Goal: Task Accomplishment & Management: Manage account settings

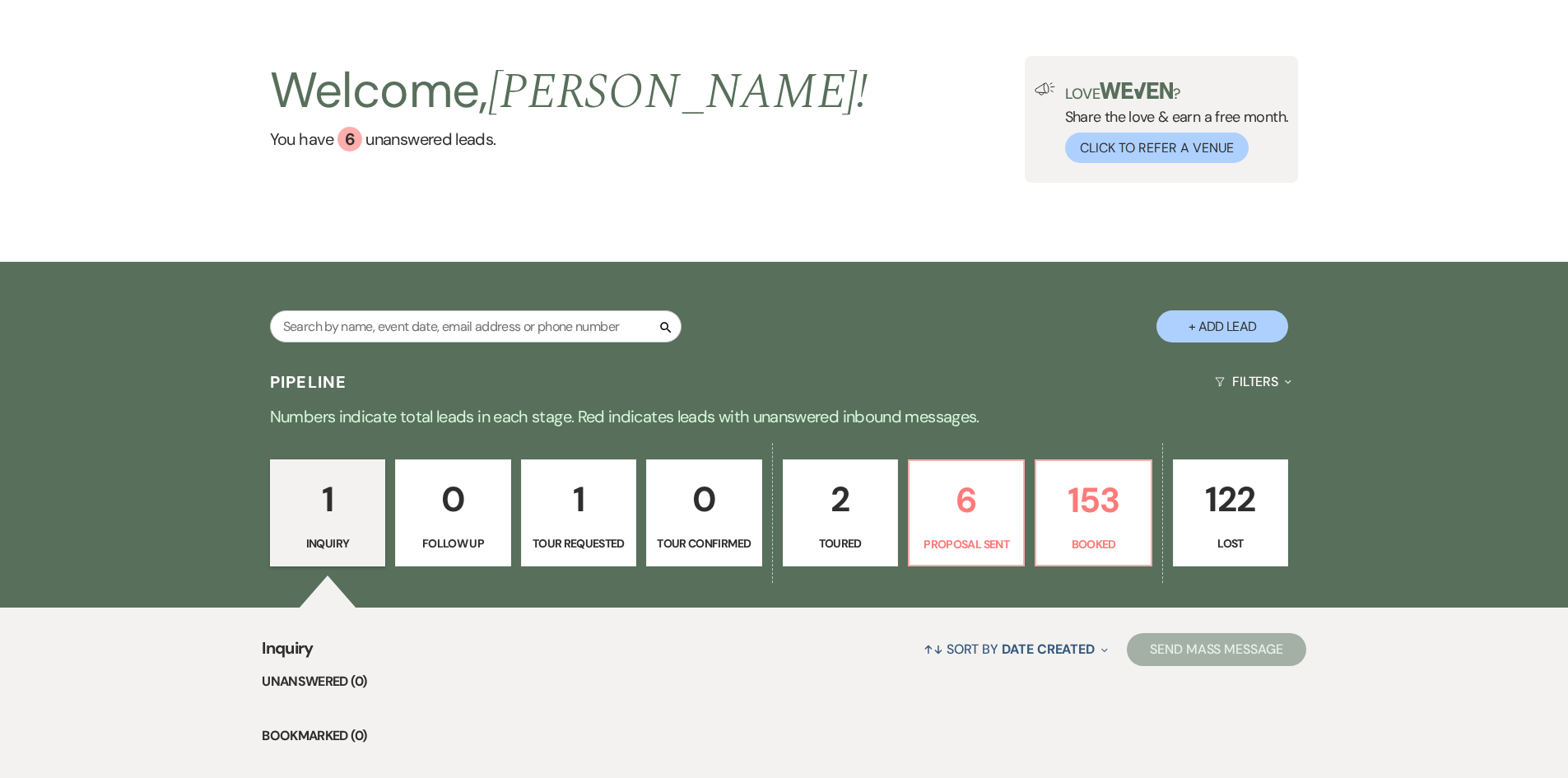
scroll to position [248, 0]
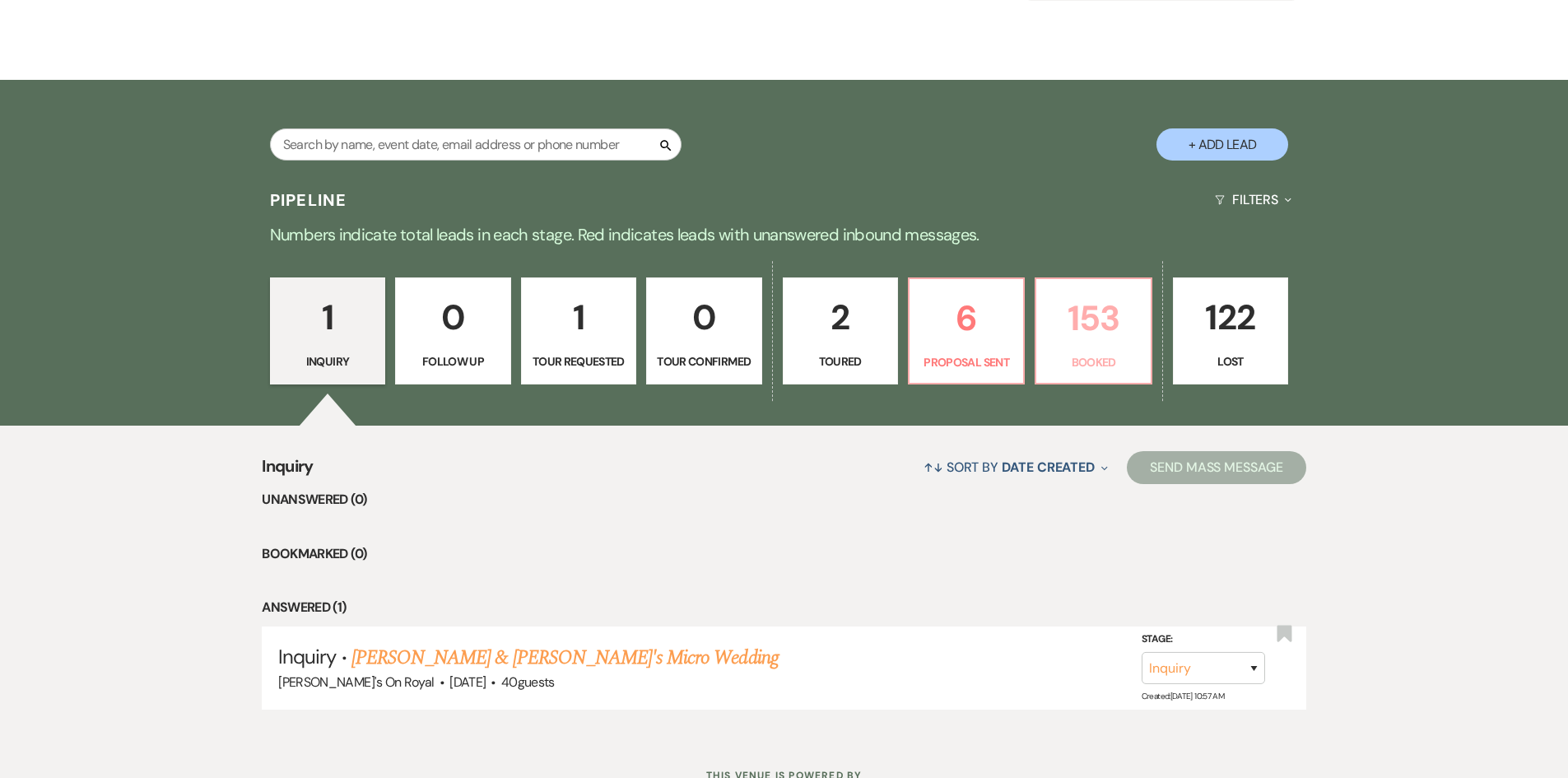
click at [1120, 311] on p "153" at bounding box center [1093, 318] width 94 height 55
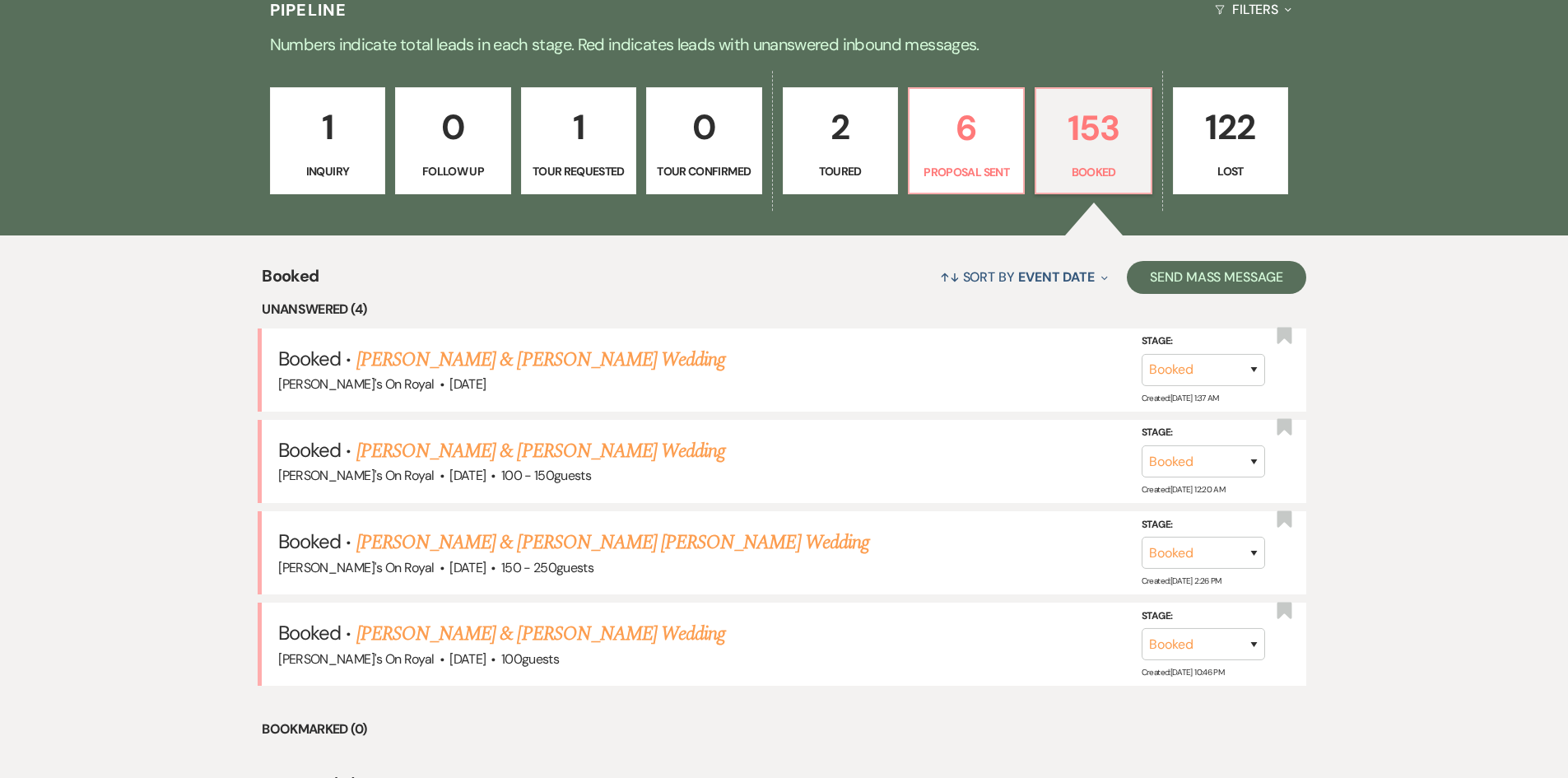
scroll to position [494, 0]
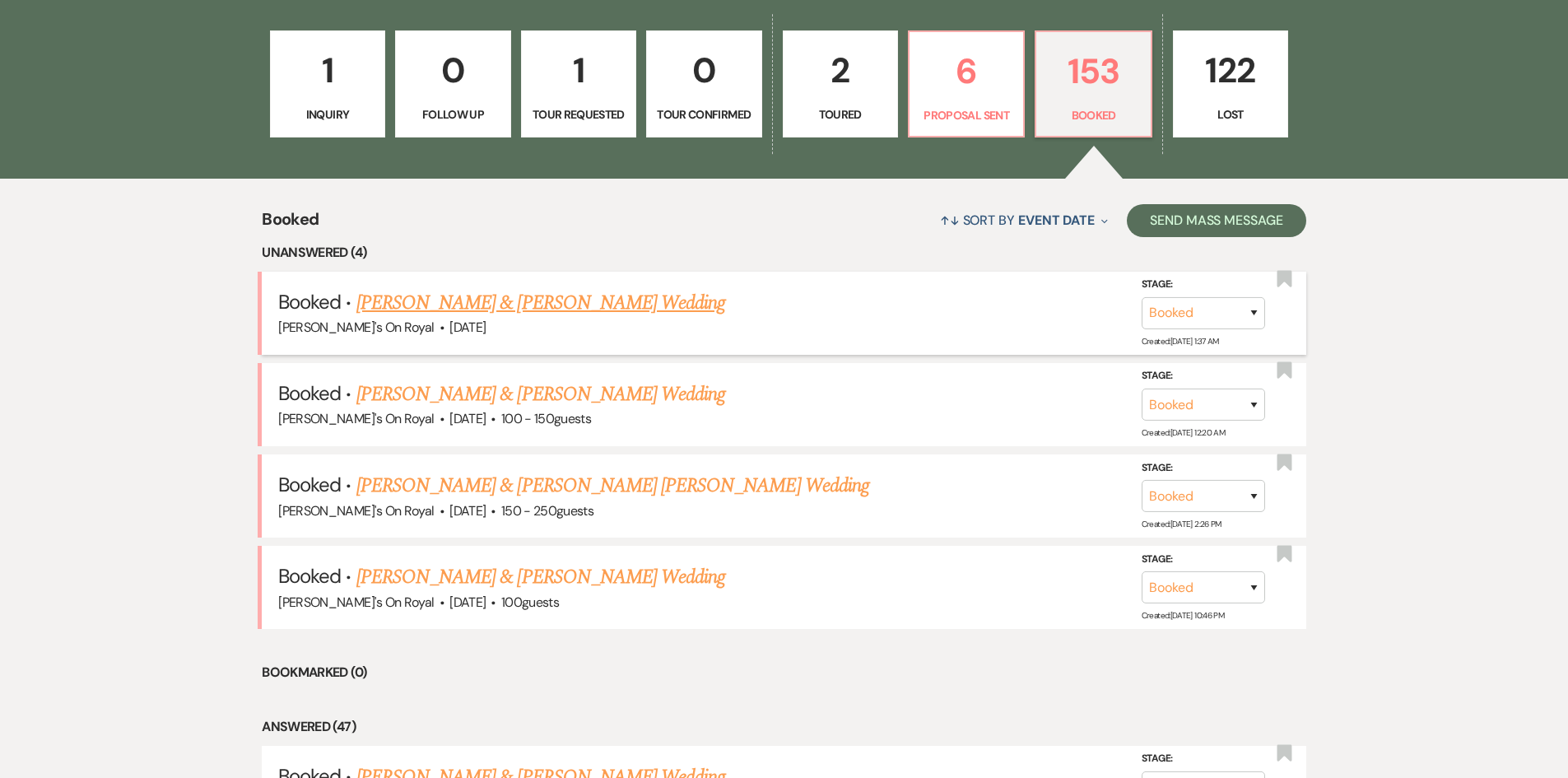
click at [609, 304] on link "[PERSON_NAME] & [PERSON_NAME] Wedding" at bounding box center [541, 303] width 369 height 30
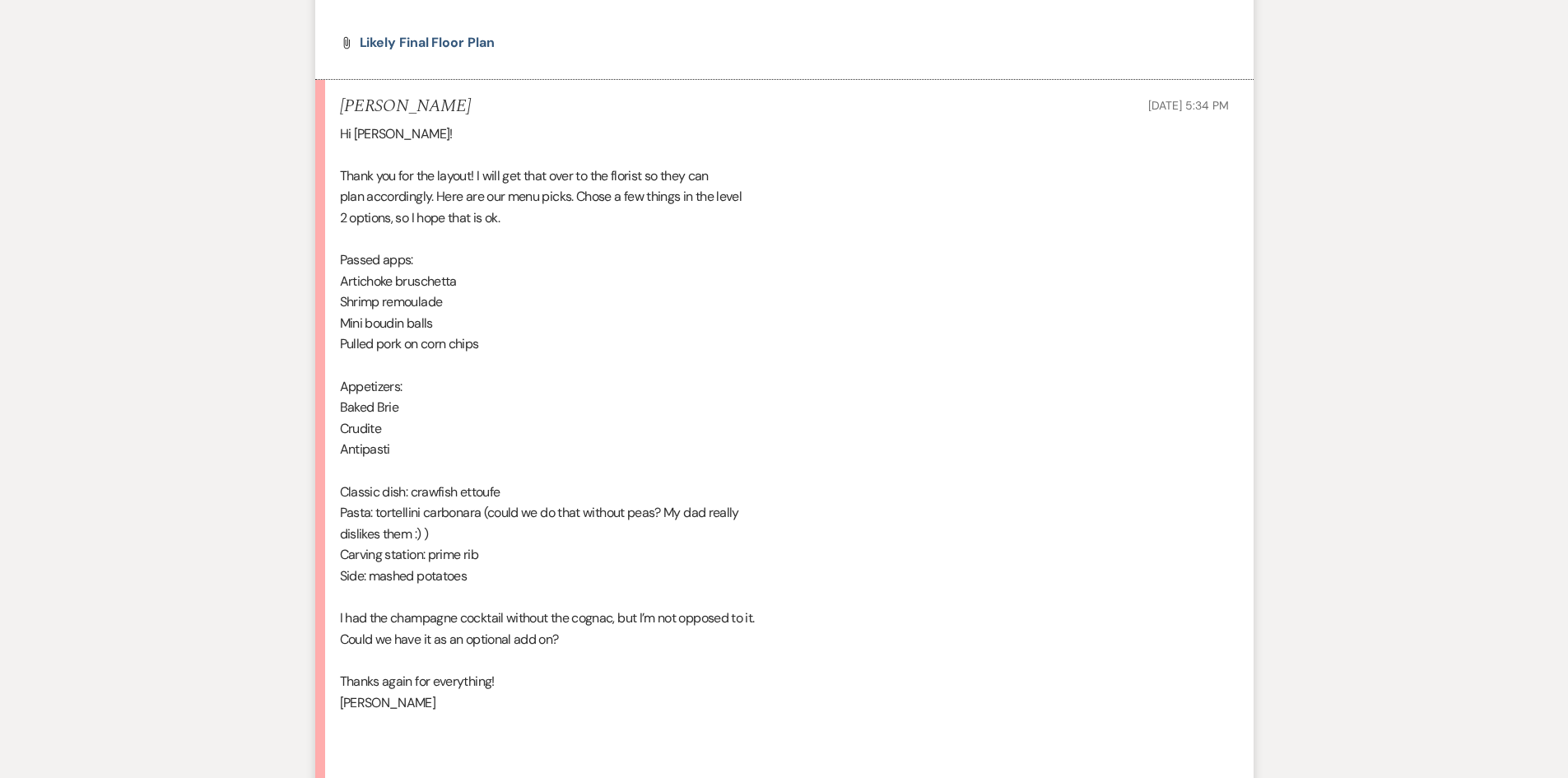
scroll to position [1071, 0]
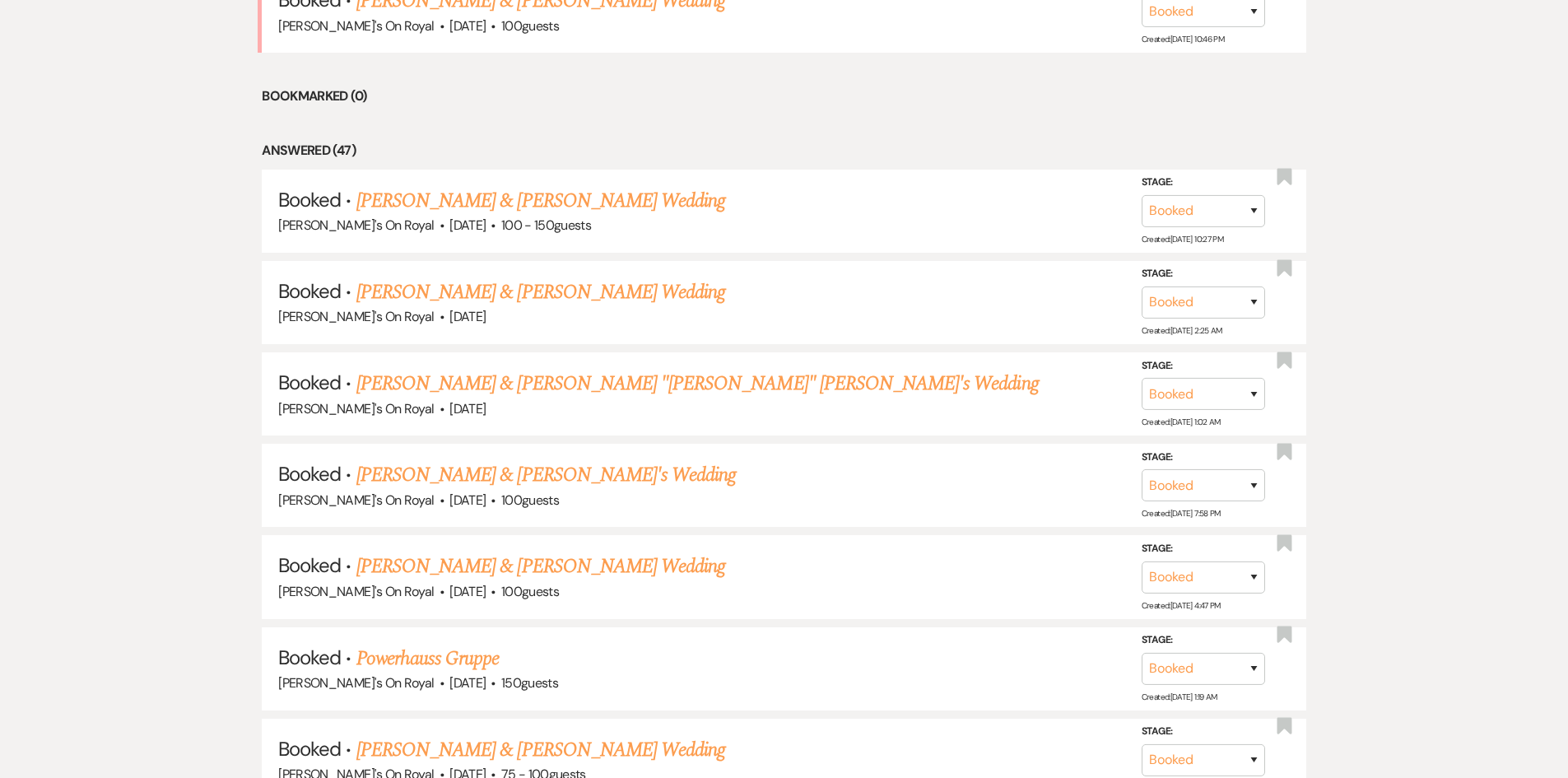
scroll to position [494, 0]
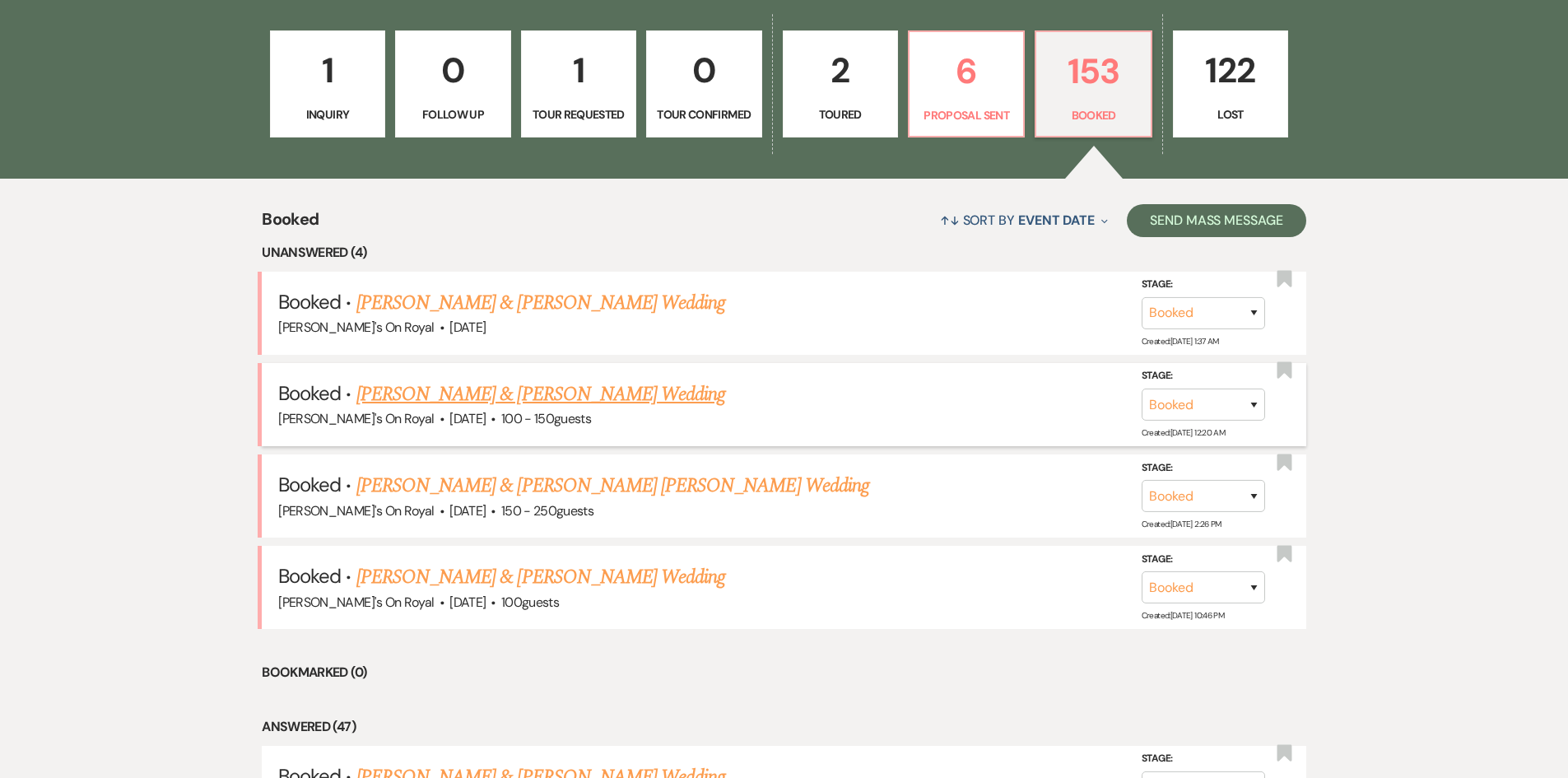
click at [523, 402] on link "[PERSON_NAME] & [PERSON_NAME] Wedding" at bounding box center [541, 394] width 369 height 30
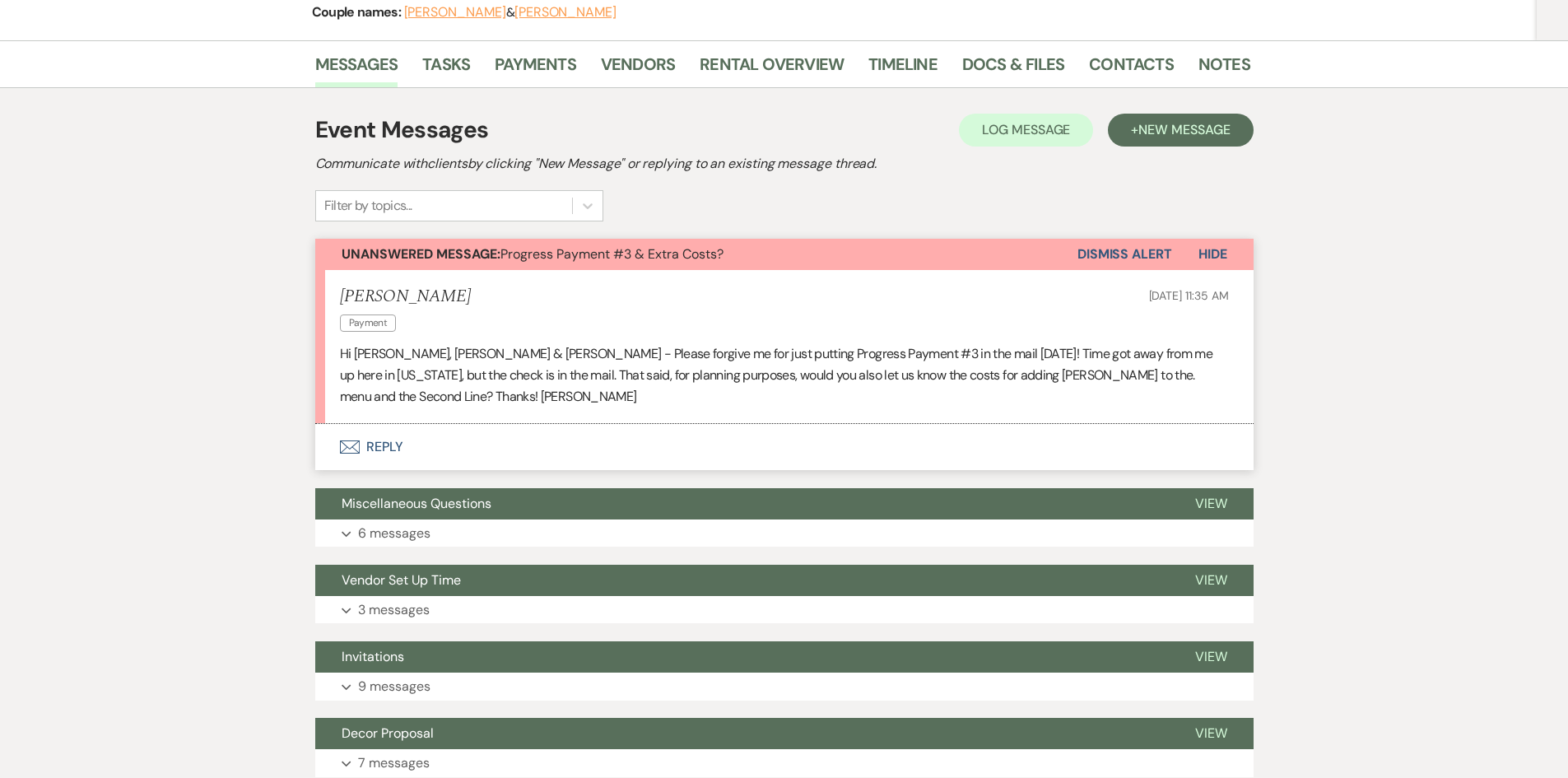
scroll to position [248, 0]
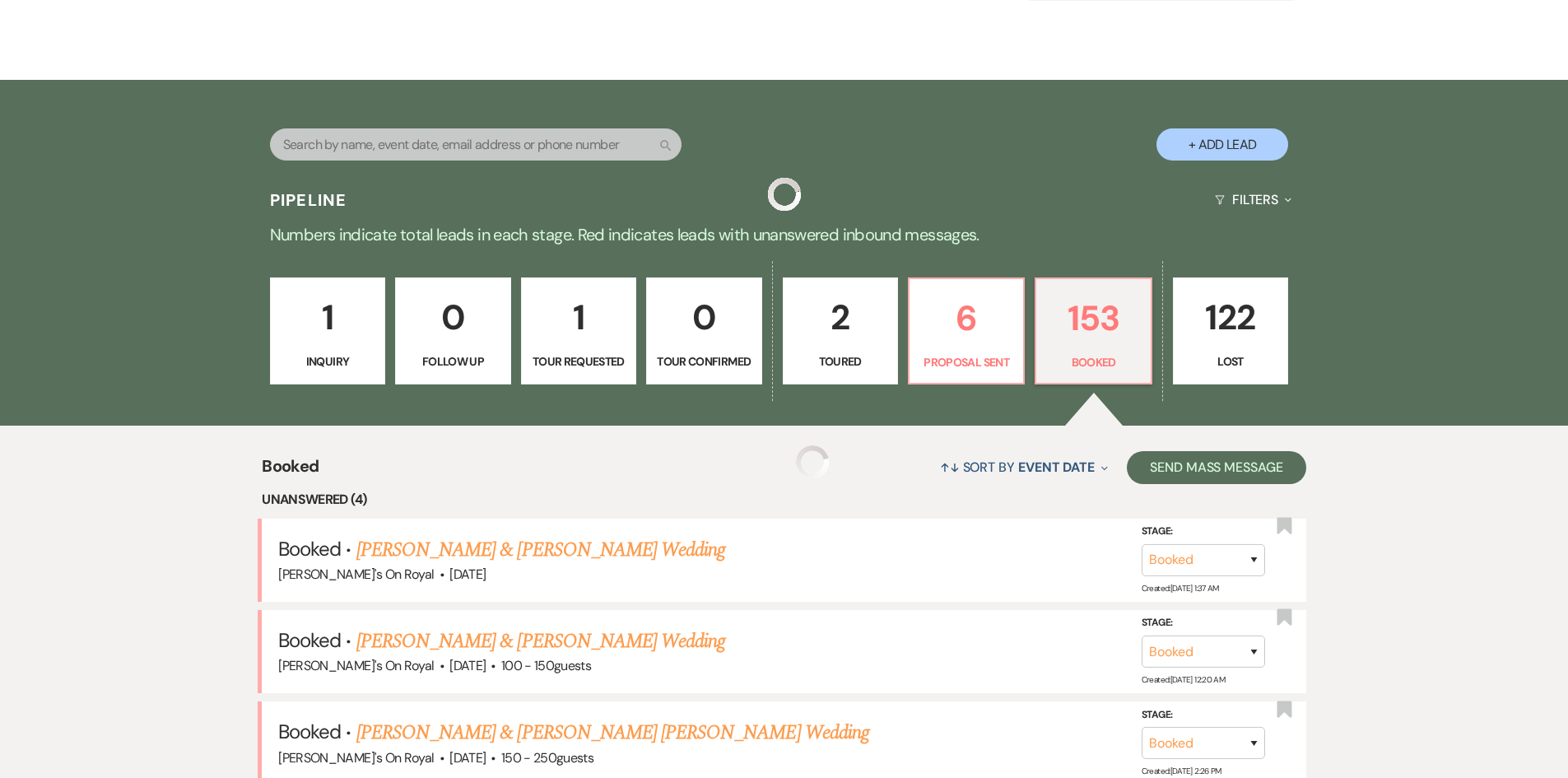
scroll to position [494, 0]
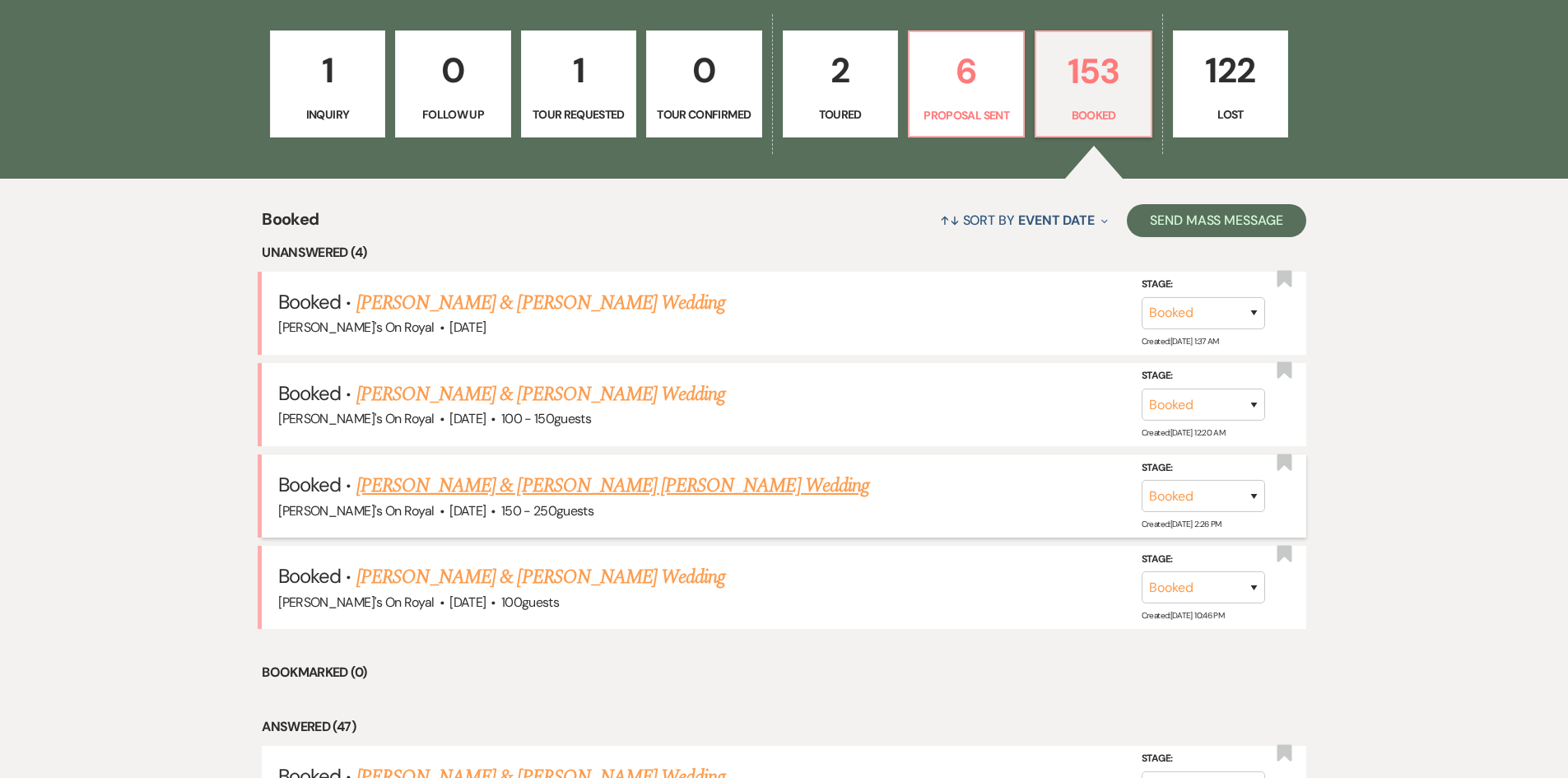
click at [475, 490] on link "[PERSON_NAME] & [PERSON_NAME] [PERSON_NAME] Wedding" at bounding box center [613, 486] width 512 height 30
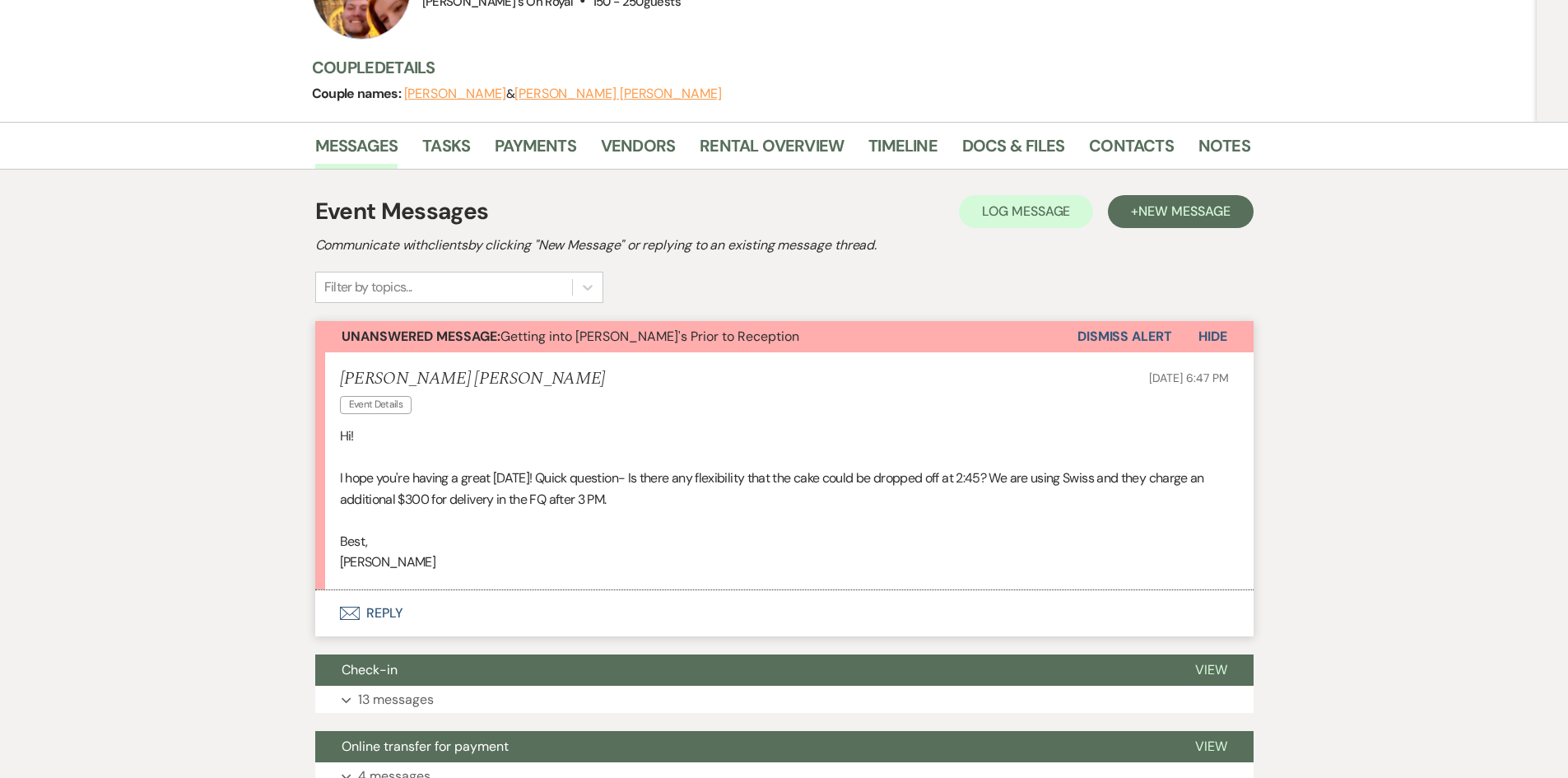
scroll to position [248, 0]
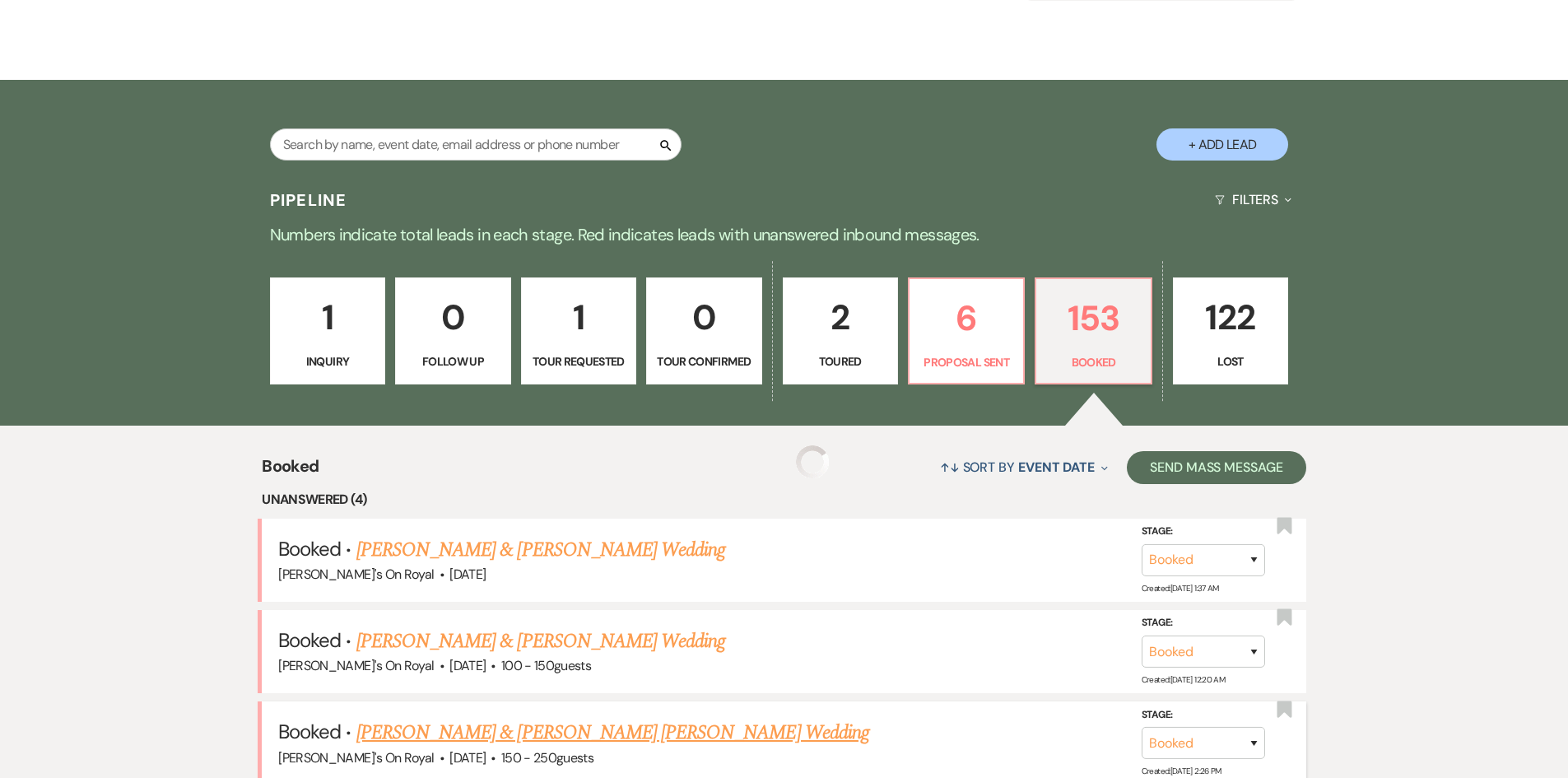
scroll to position [494, 0]
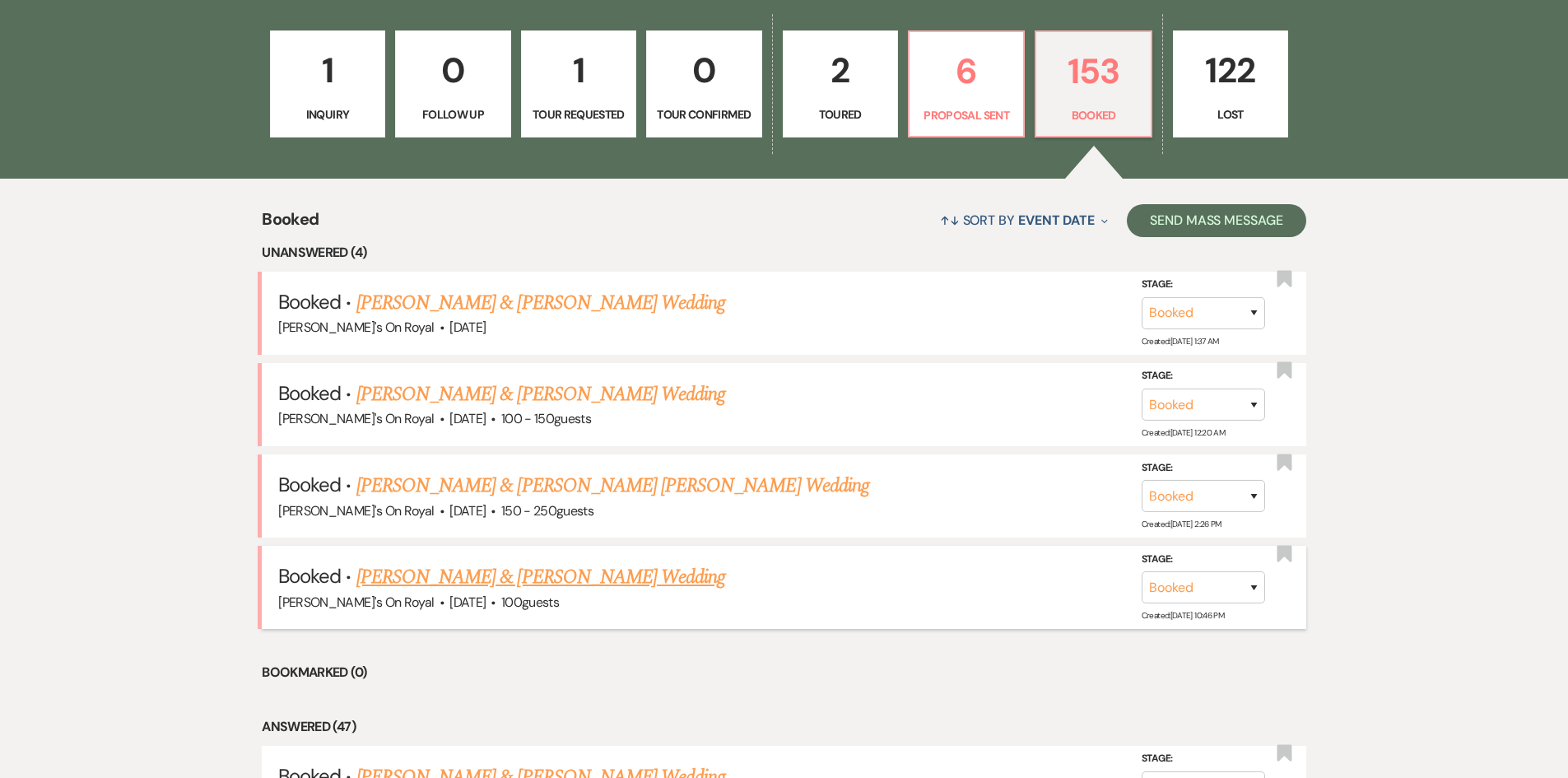
click at [471, 574] on link "[PERSON_NAME] & [PERSON_NAME] Wedding" at bounding box center [541, 578] width 369 height 30
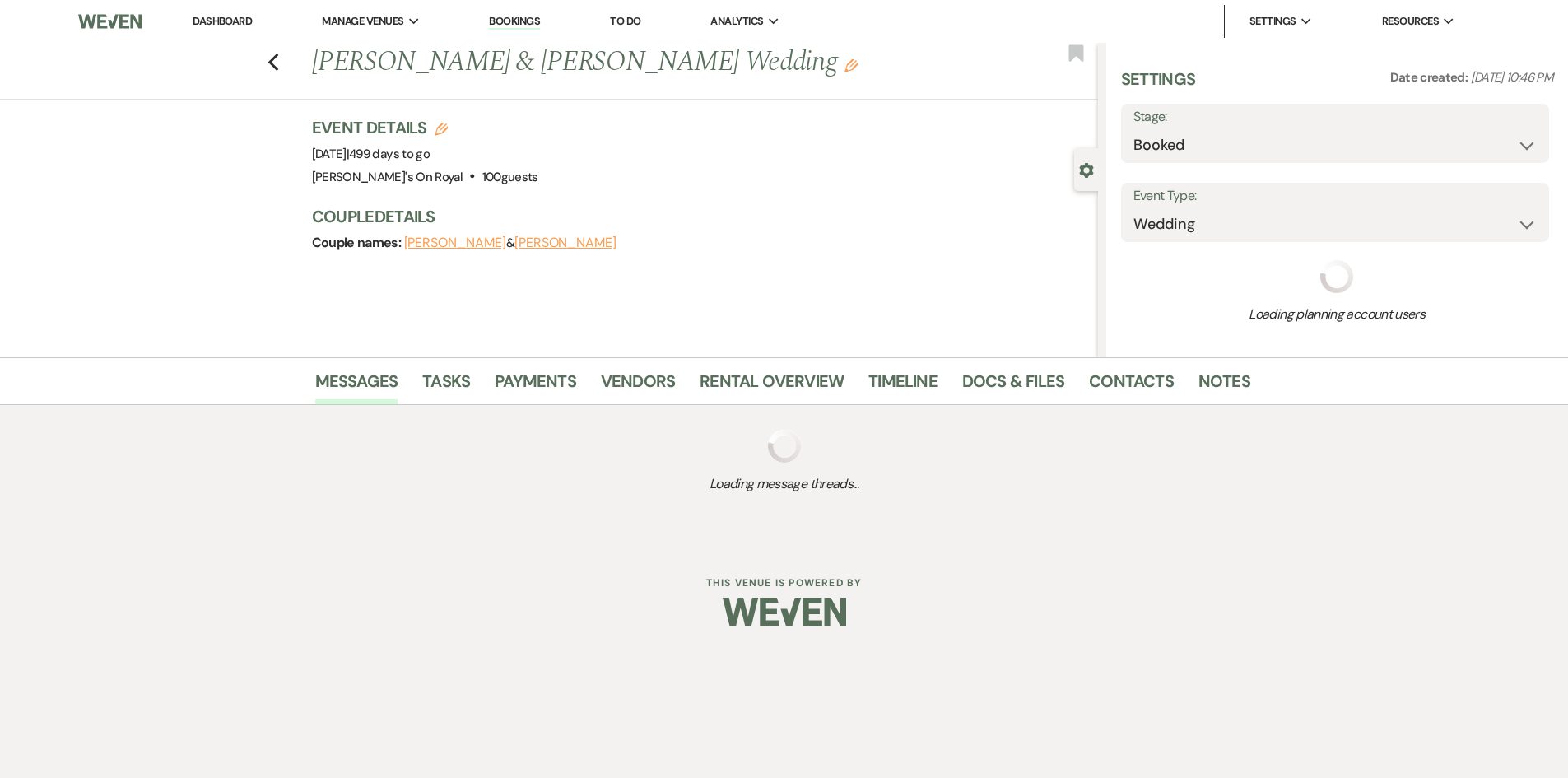
select select "5"
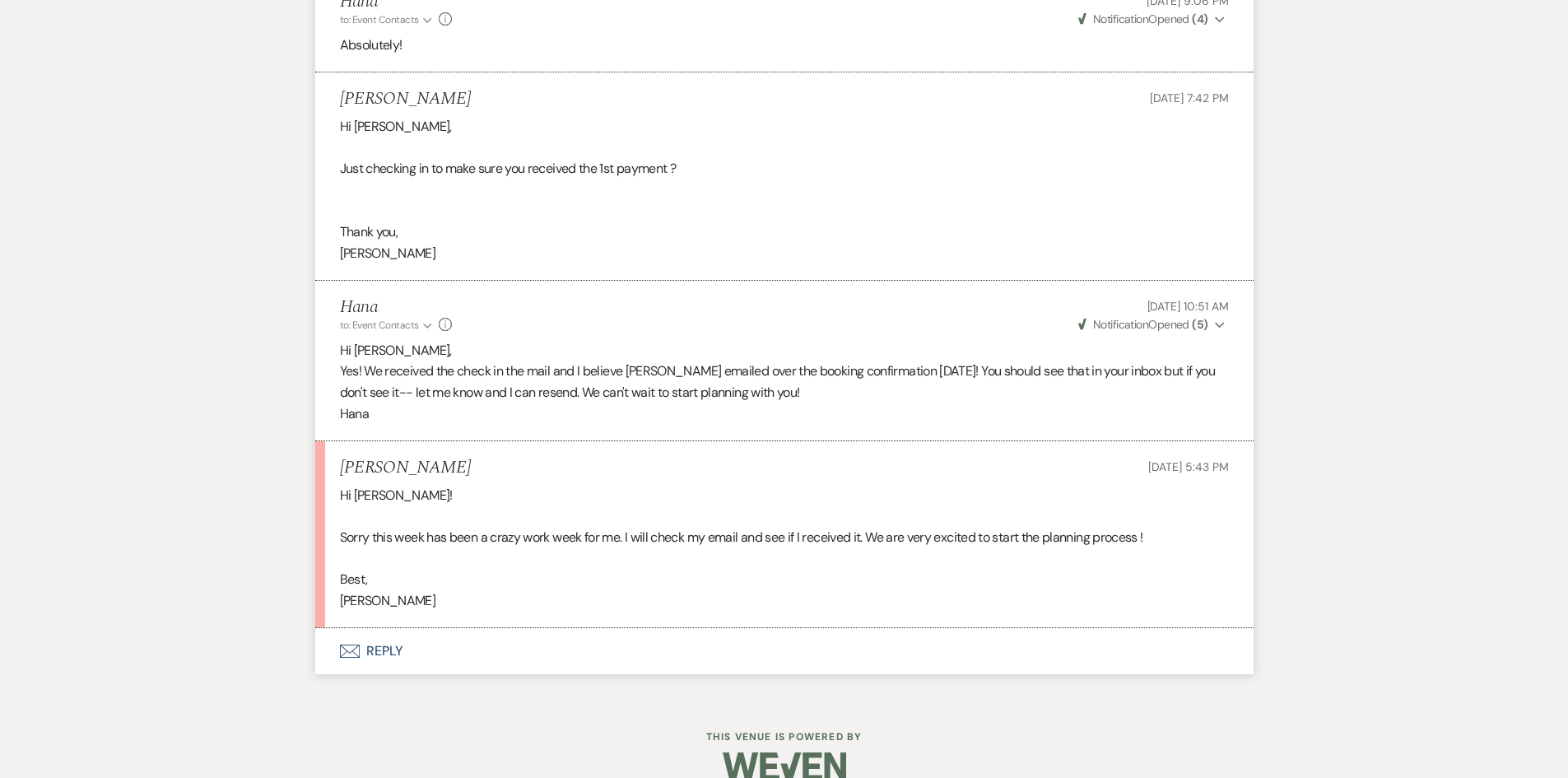
scroll to position [5449, 0]
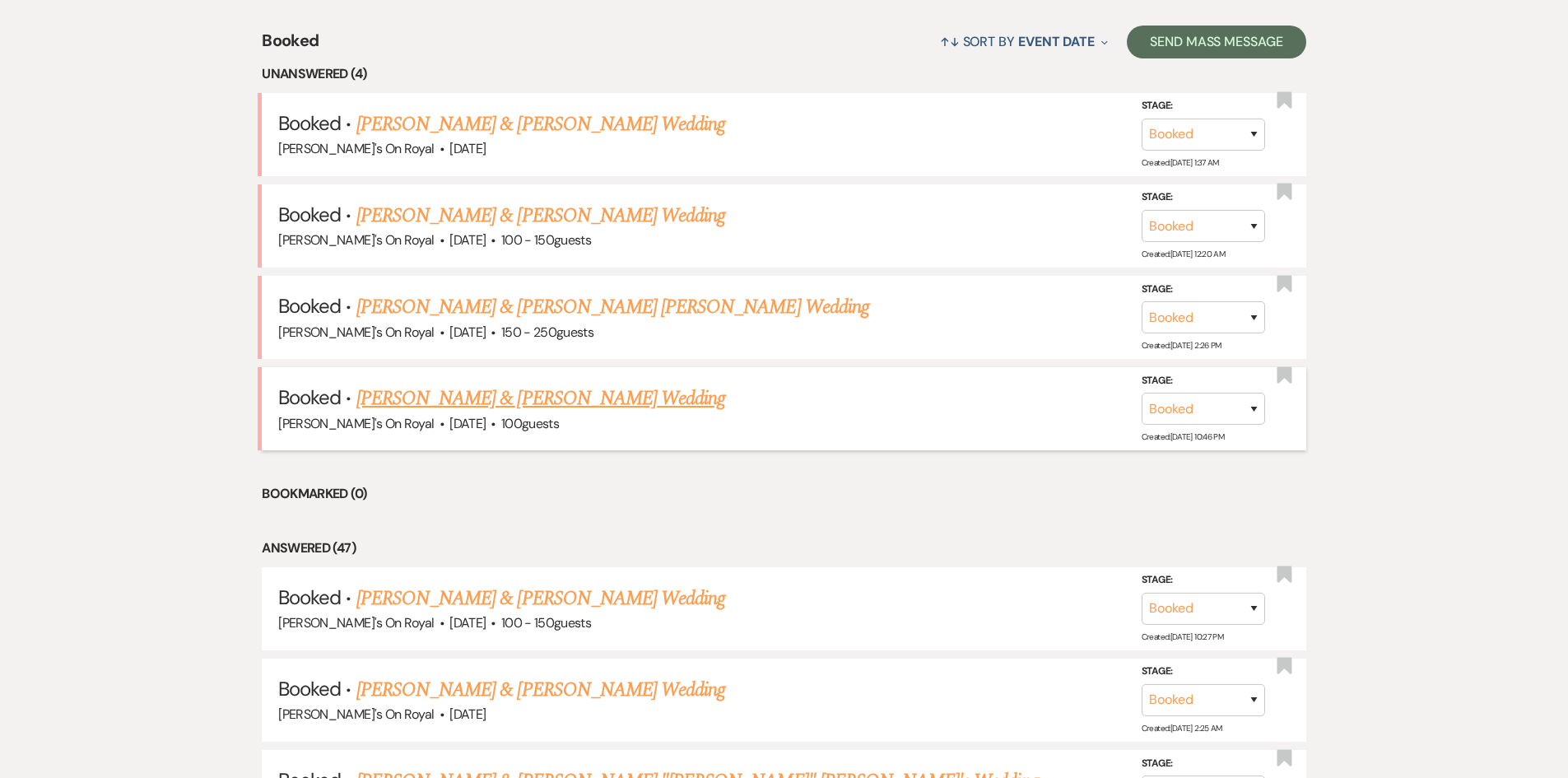
scroll to position [906, 0]
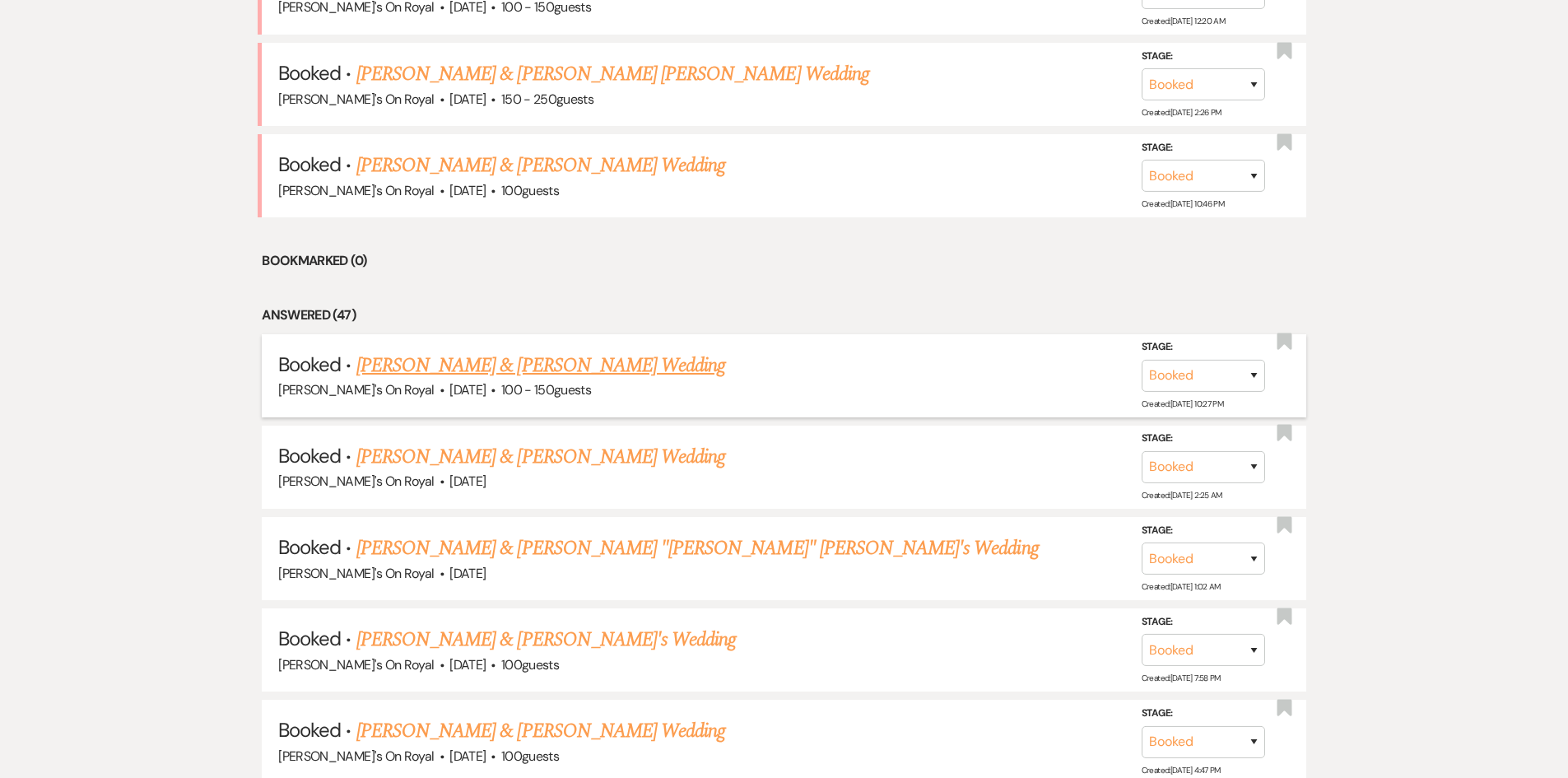
click at [646, 370] on link "[PERSON_NAME] & [PERSON_NAME] Wedding" at bounding box center [541, 366] width 369 height 30
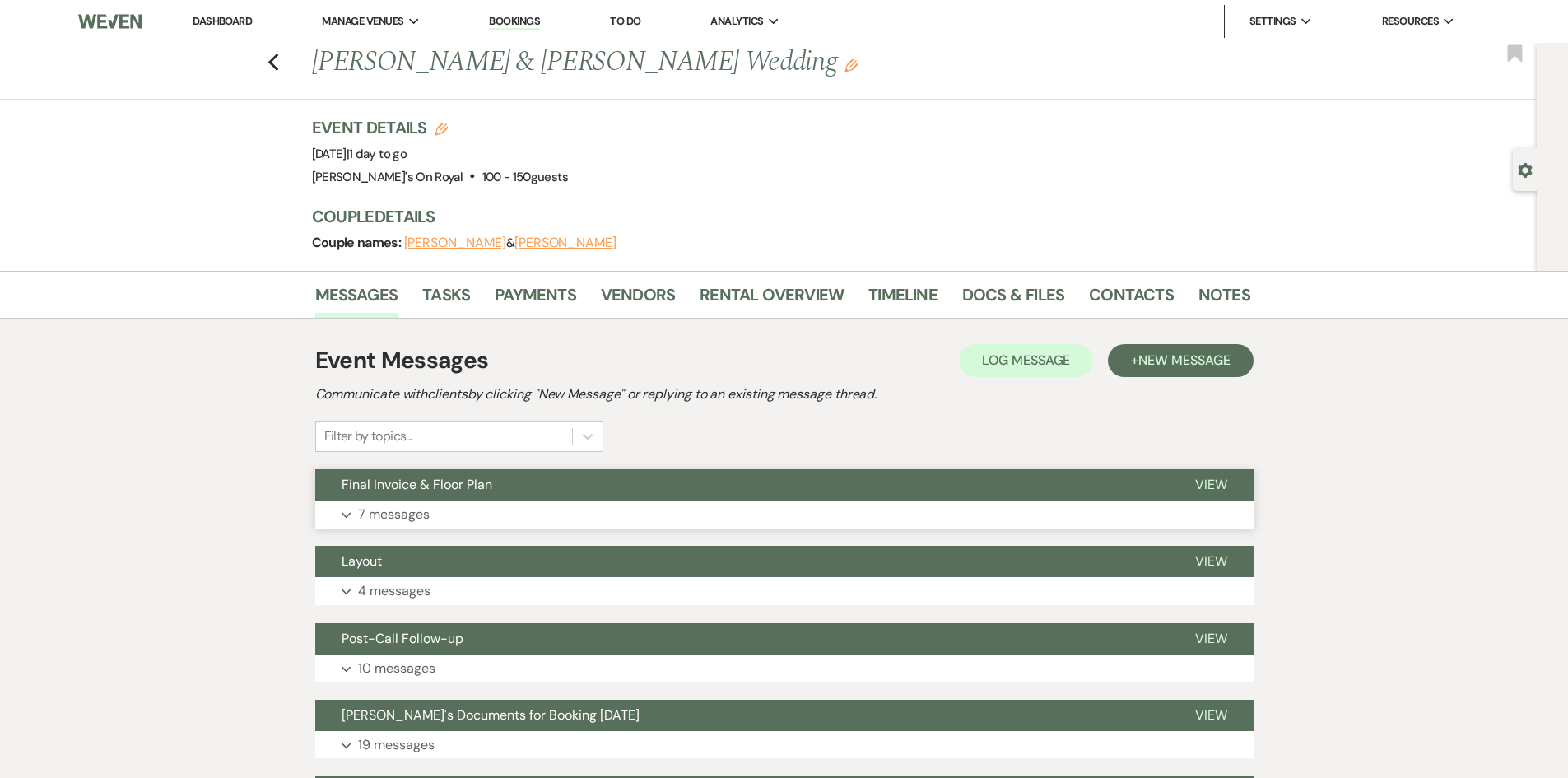
click at [582, 498] on button "Final Invoice & Floor Plan" at bounding box center [742, 485] width 853 height 32
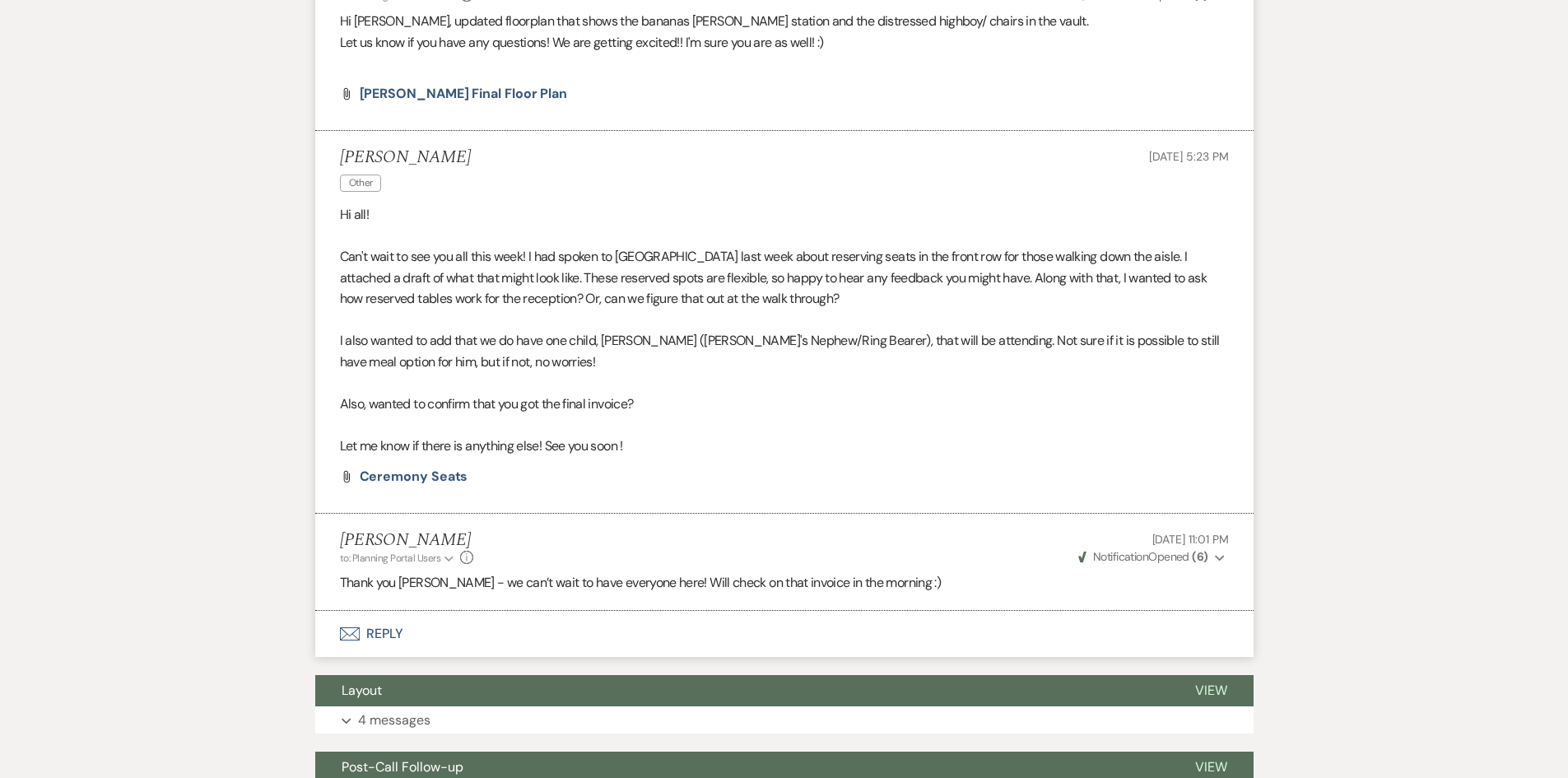
scroll to position [1731, 0]
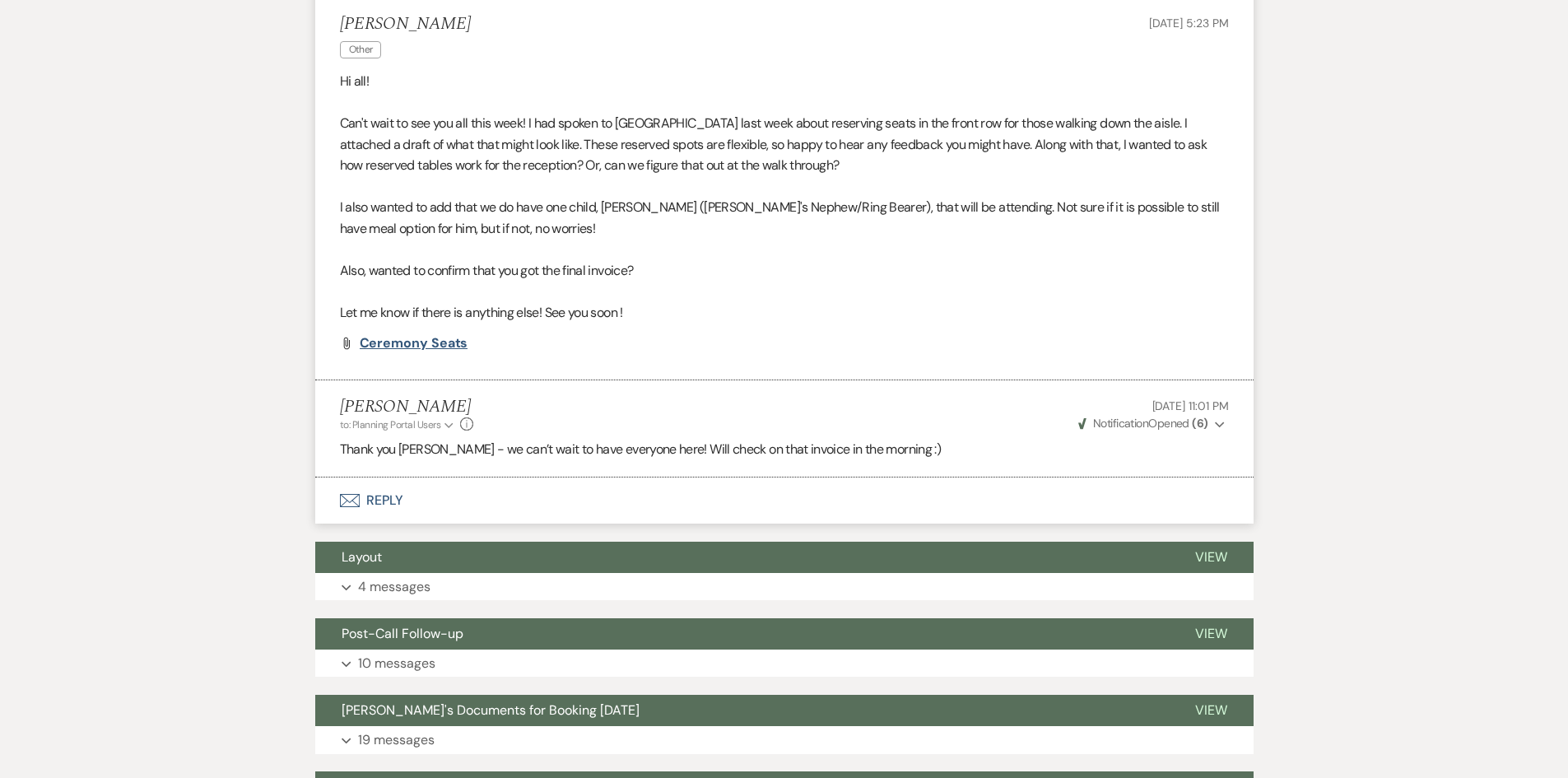
click at [446, 352] on span "Ceremony Seats" at bounding box center [414, 343] width 108 height 18
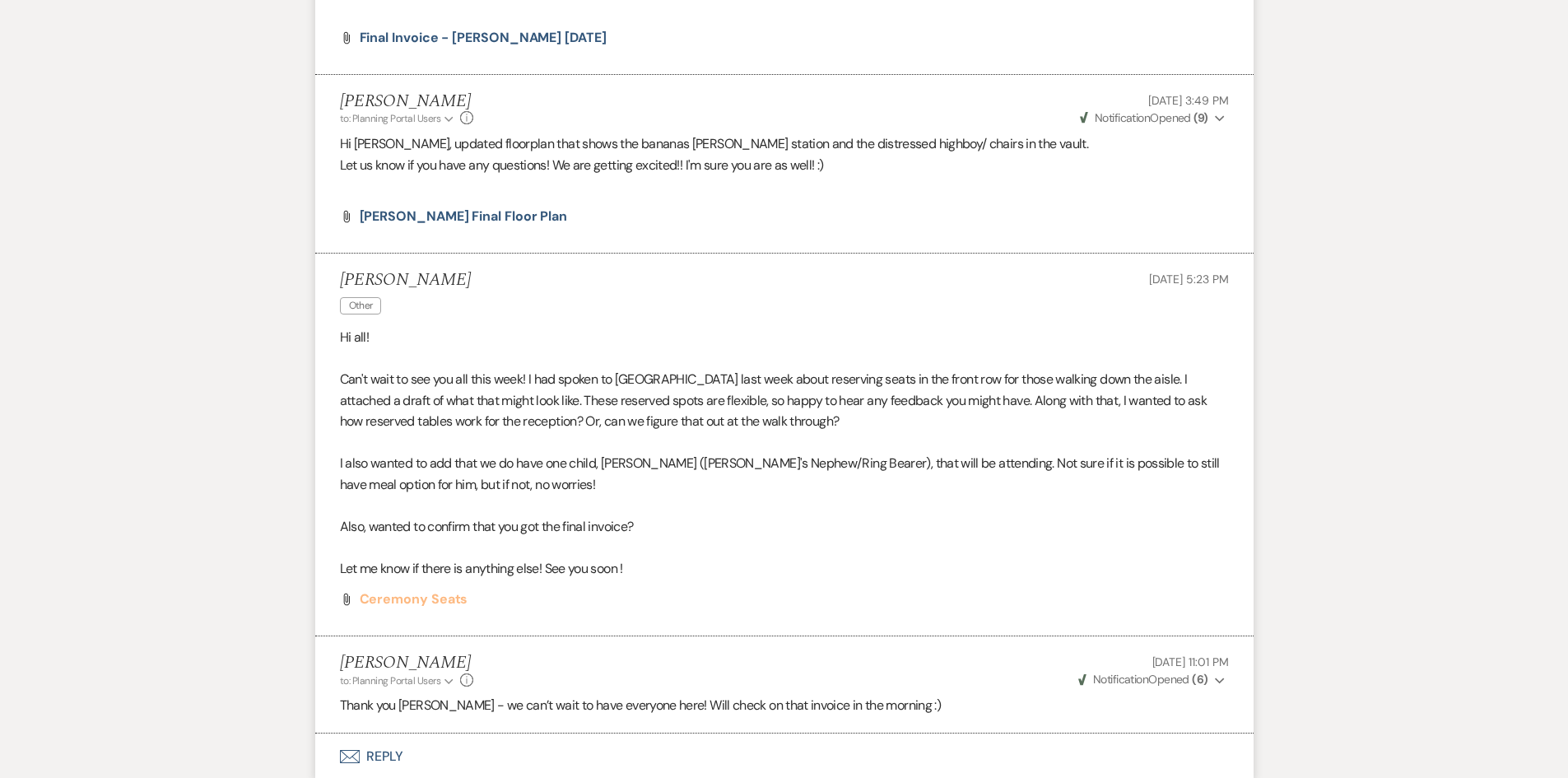
scroll to position [1154, 0]
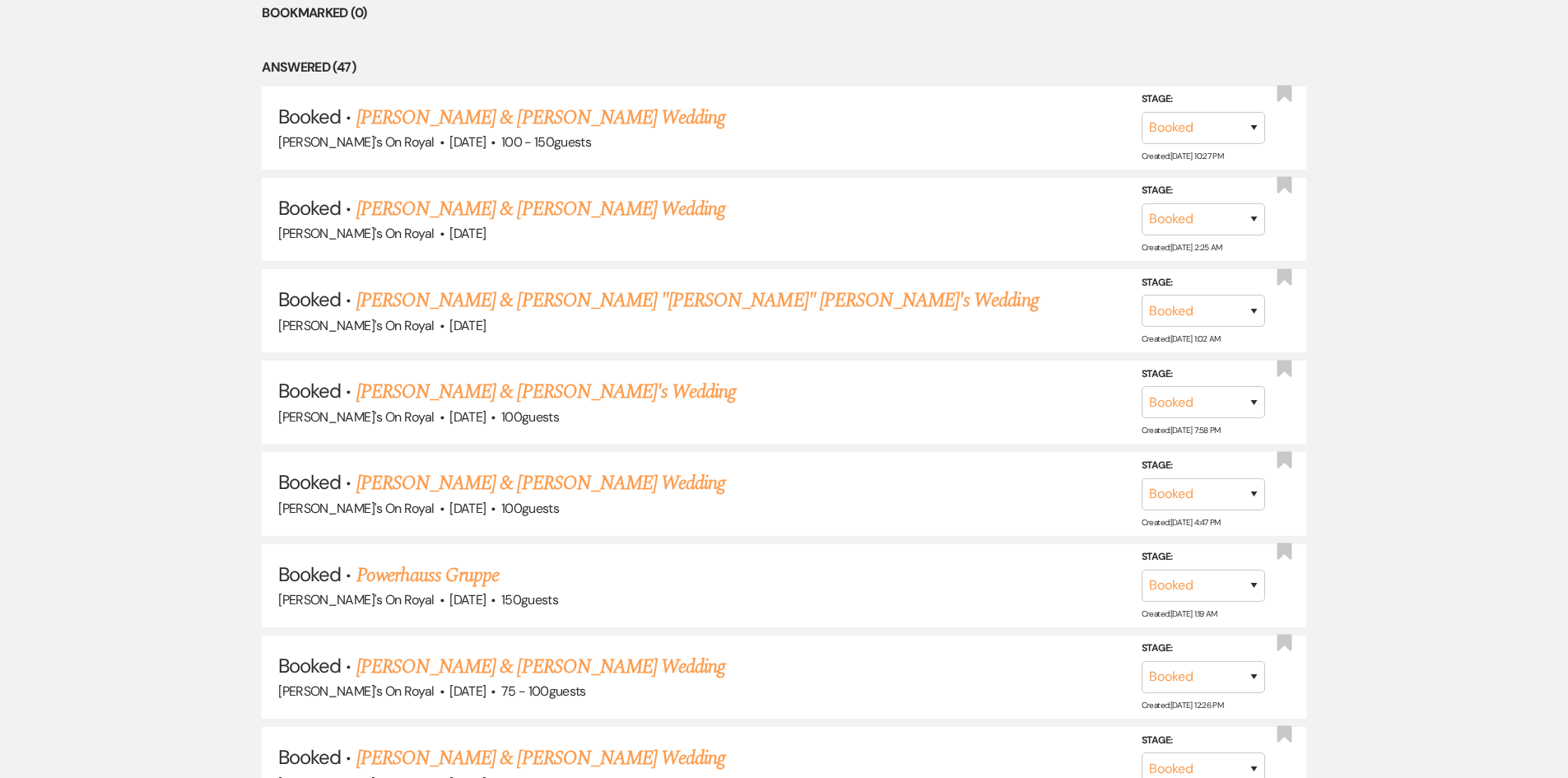
scroll to position [906, 0]
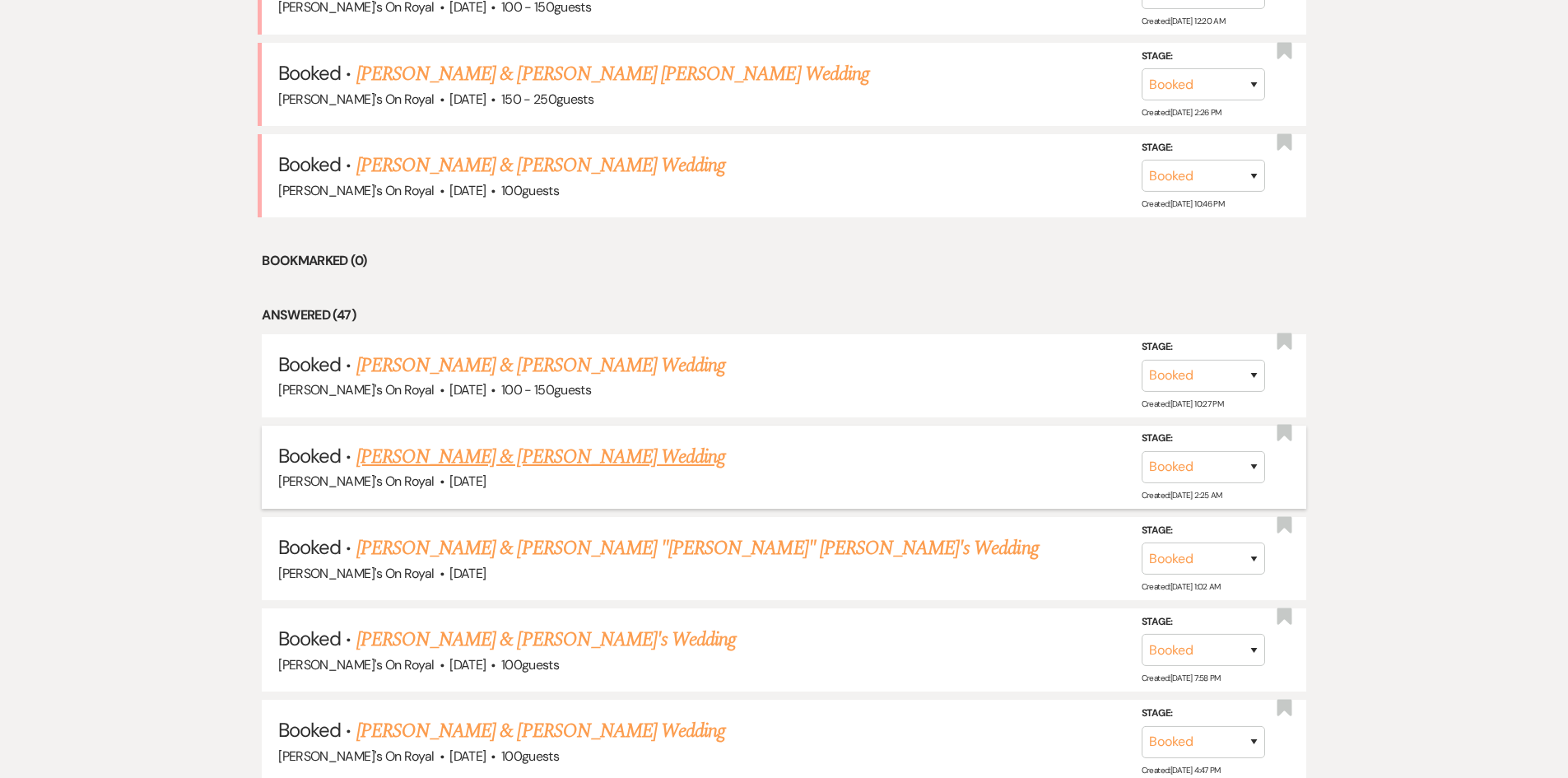
click at [527, 465] on link "[PERSON_NAME] & [PERSON_NAME] Wedding" at bounding box center [541, 458] width 369 height 30
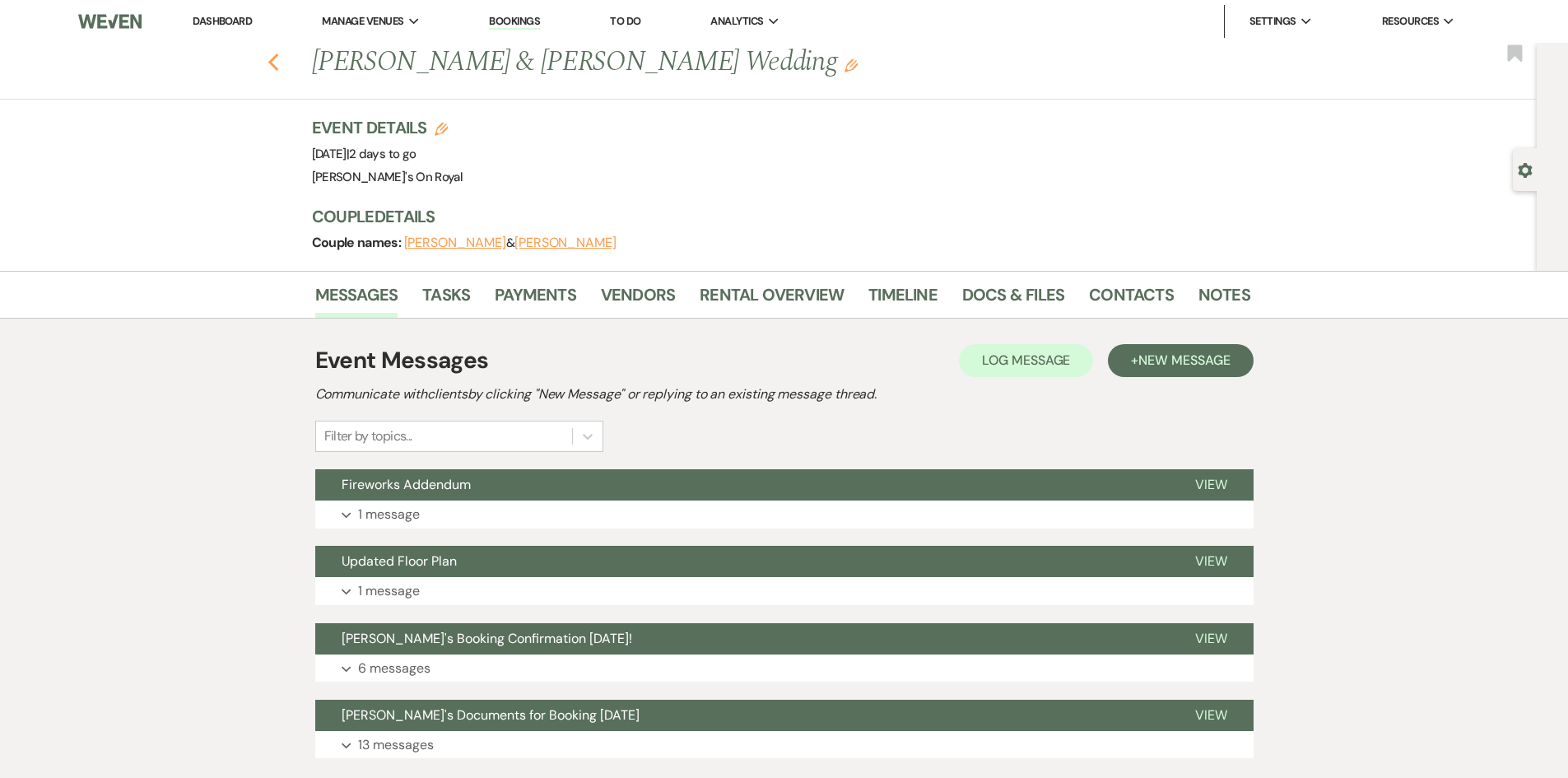
click at [280, 71] on icon "Previous" at bounding box center [273, 62] width 13 height 20
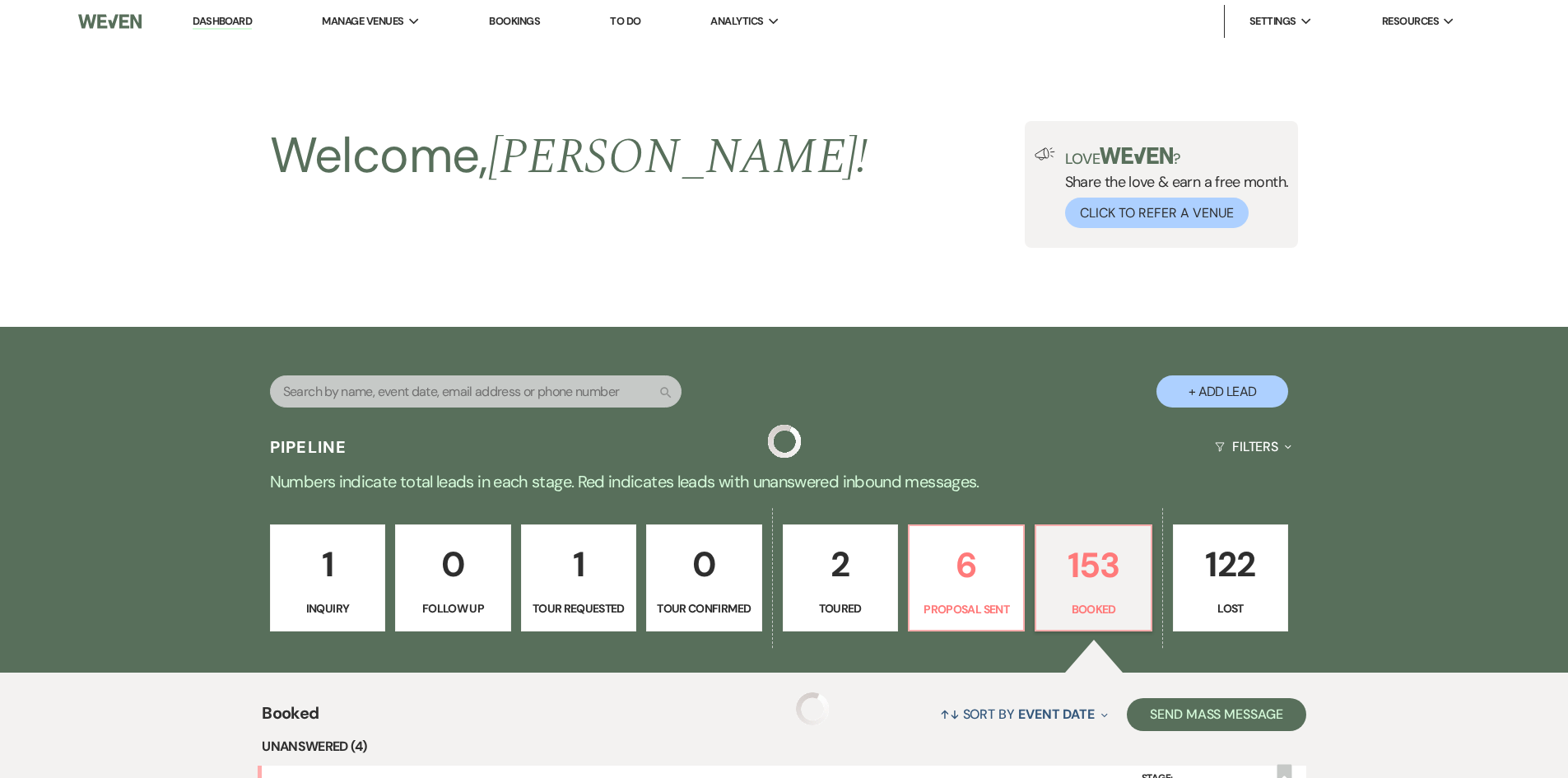
scroll to position [906, 0]
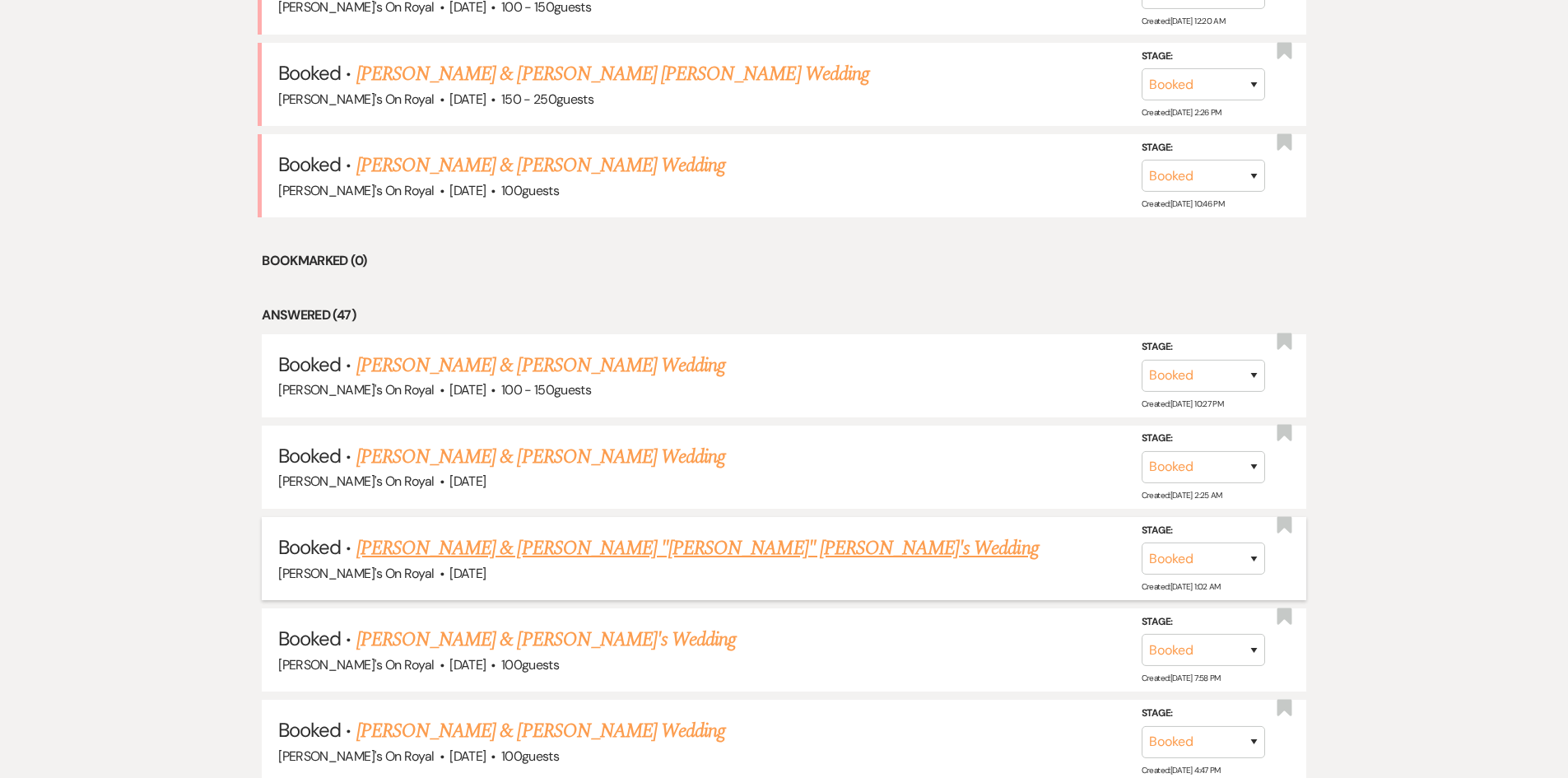
click at [470, 541] on link "[PERSON_NAME] & [PERSON_NAME] "[PERSON_NAME]" [PERSON_NAME]'s Wedding" at bounding box center [698, 548] width 682 height 30
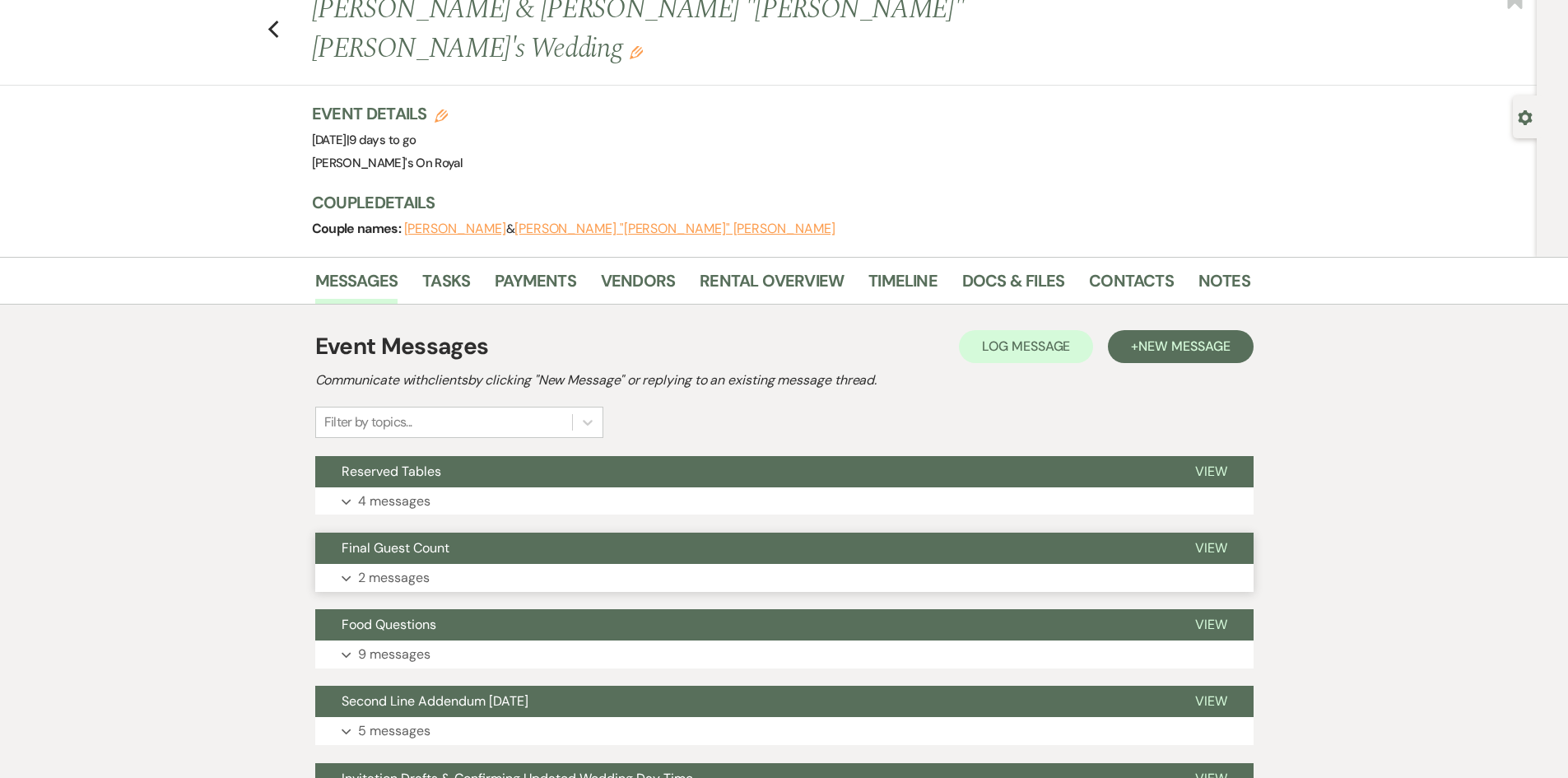
scroll to position [83, 0]
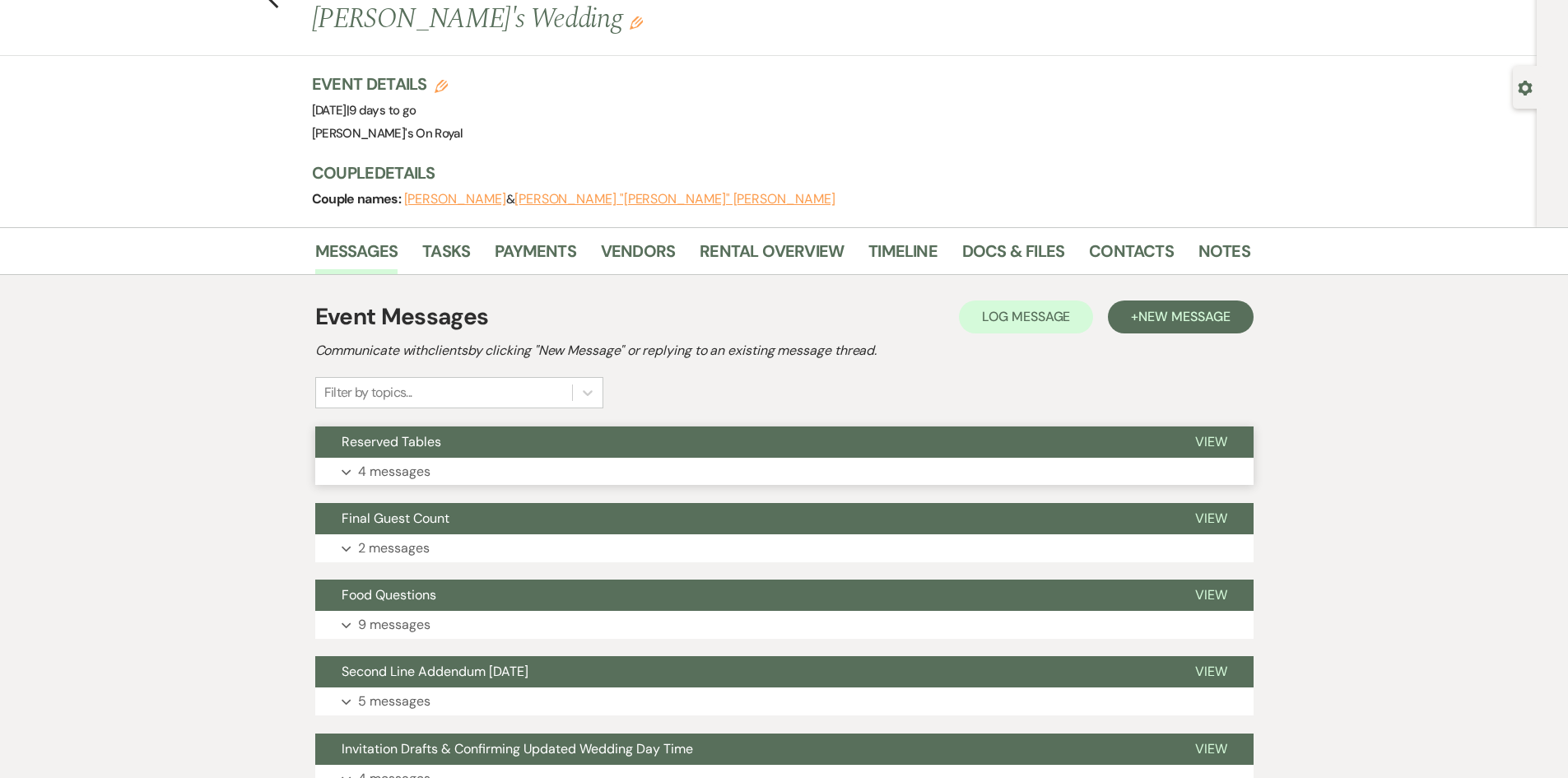
click at [588, 458] on button "Expand 4 messages" at bounding box center [784, 471] width 938 height 28
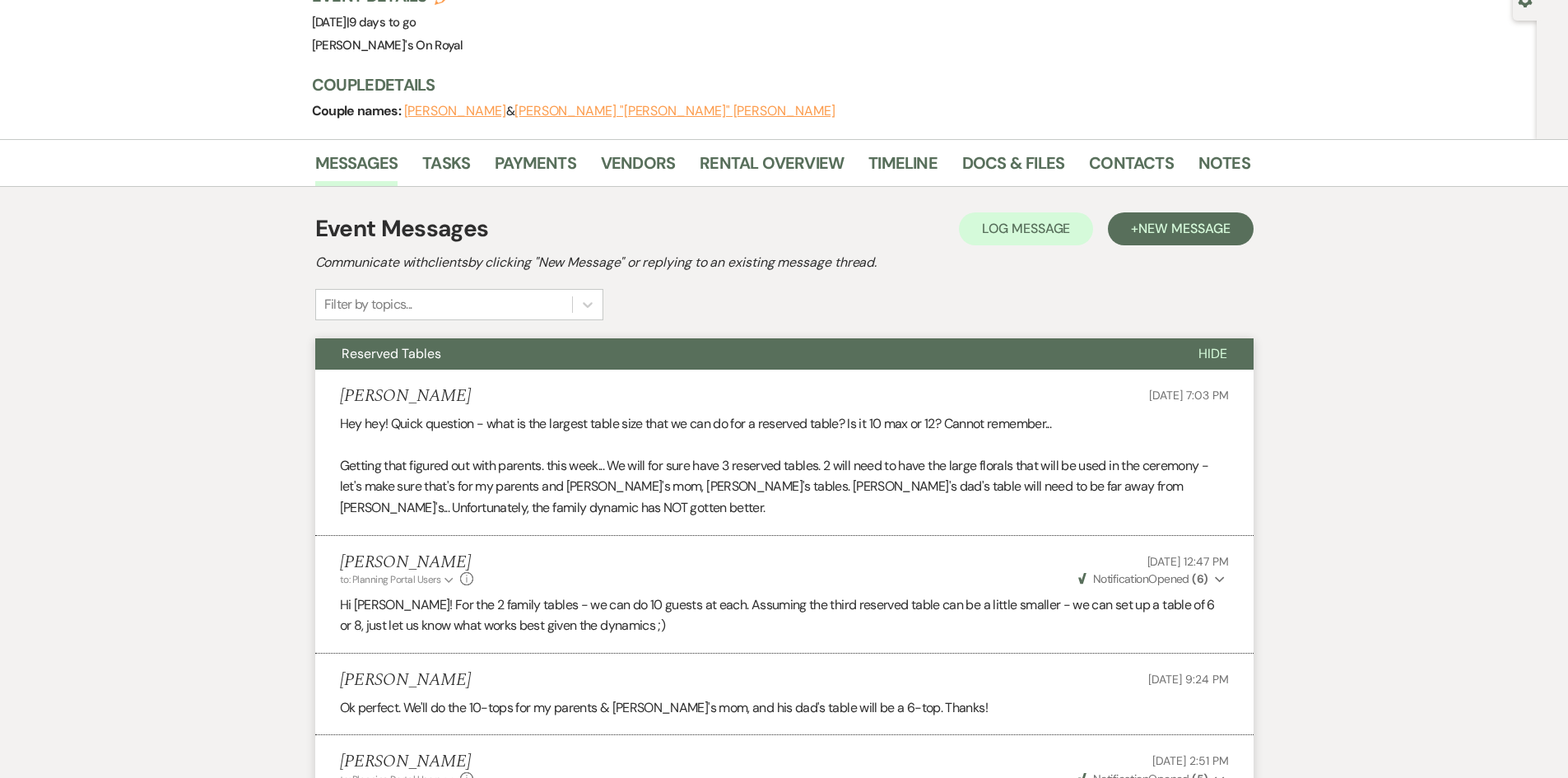
scroll to position [165, 0]
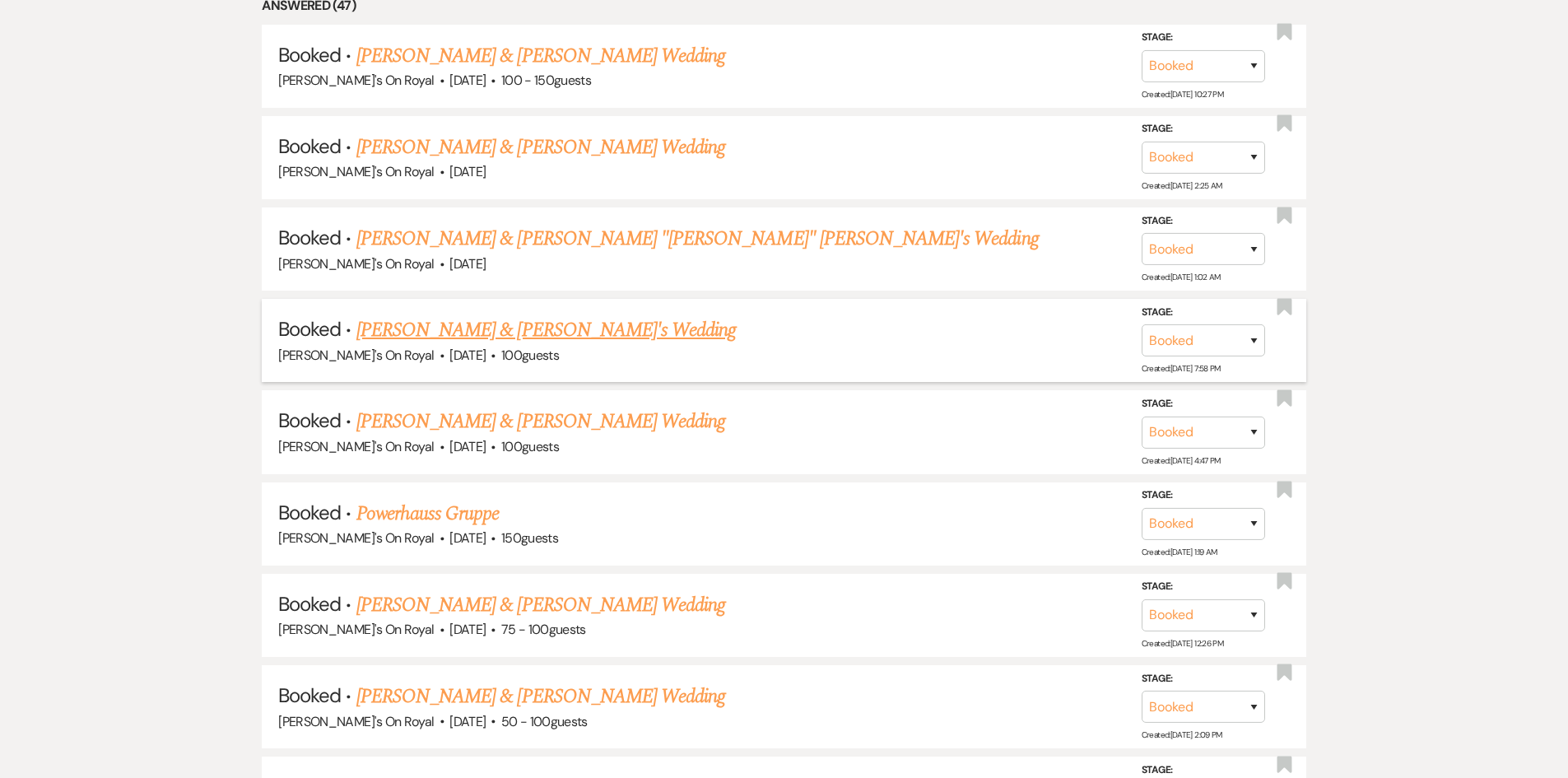
scroll to position [1400, 0]
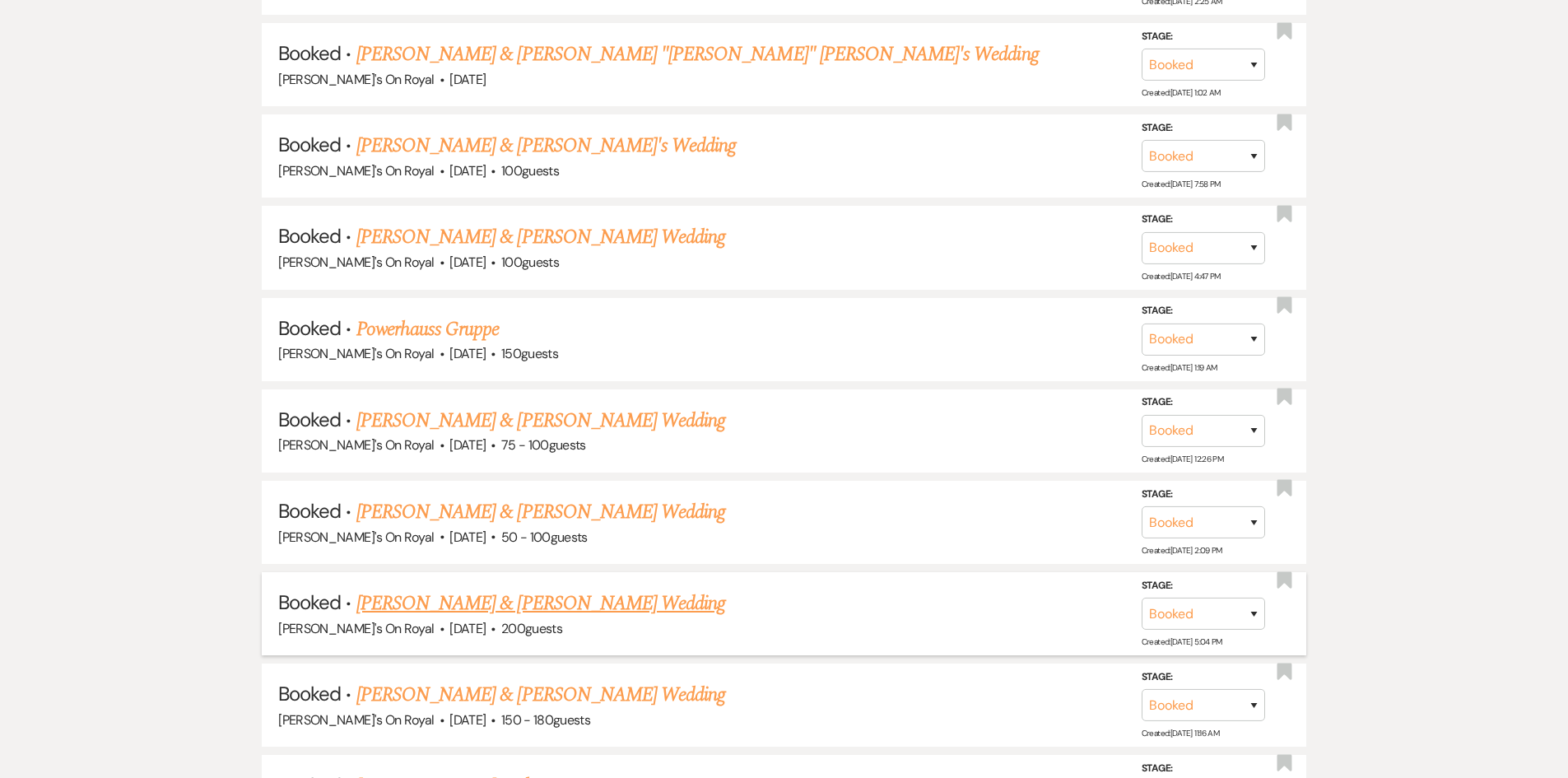
click at [580, 603] on link "[PERSON_NAME] & [PERSON_NAME] Wedding" at bounding box center [541, 603] width 369 height 30
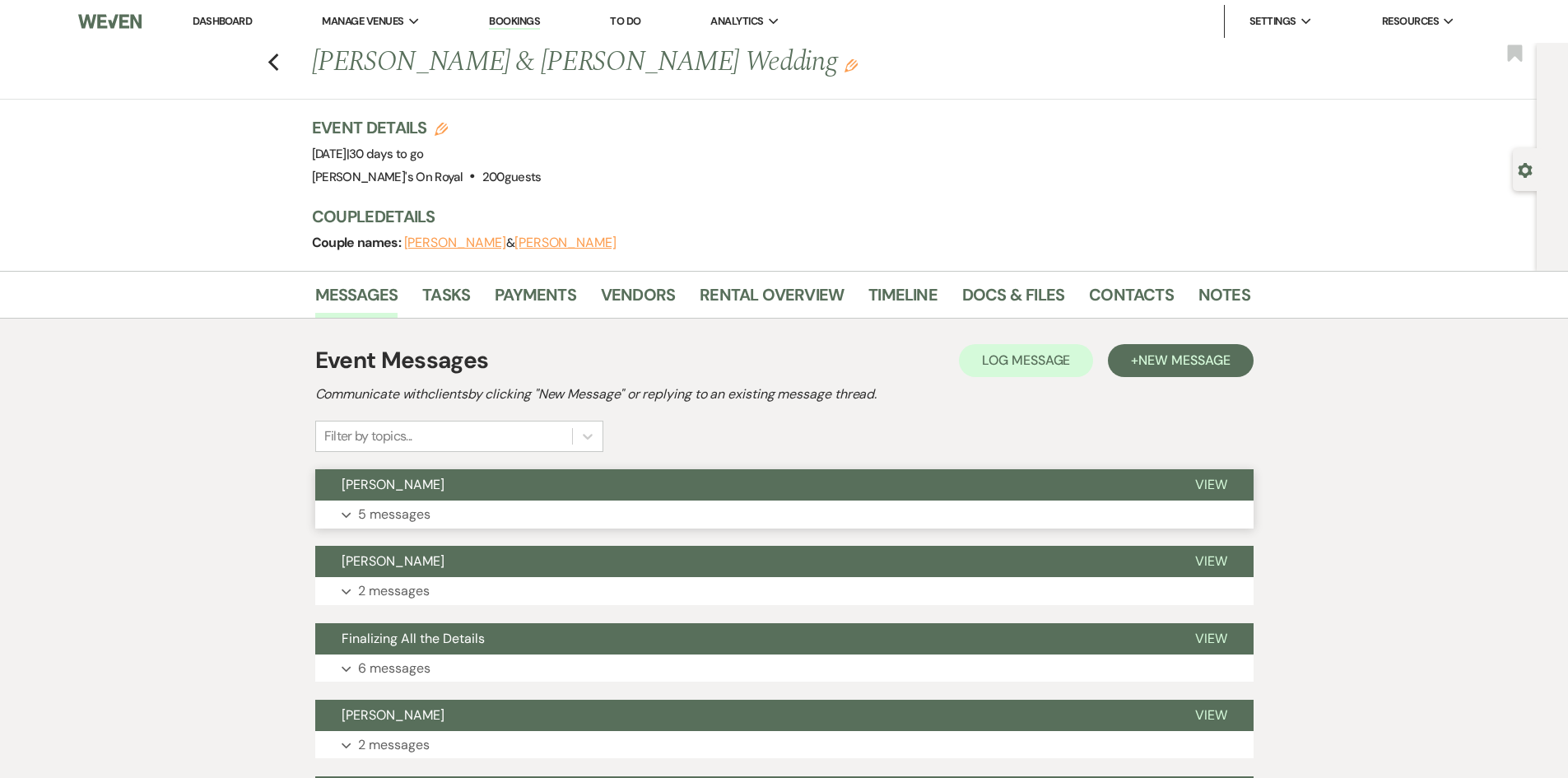
click at [577, 508] on button "Expand 5 messages" at bounding box center [784, 515] width 938 height 28
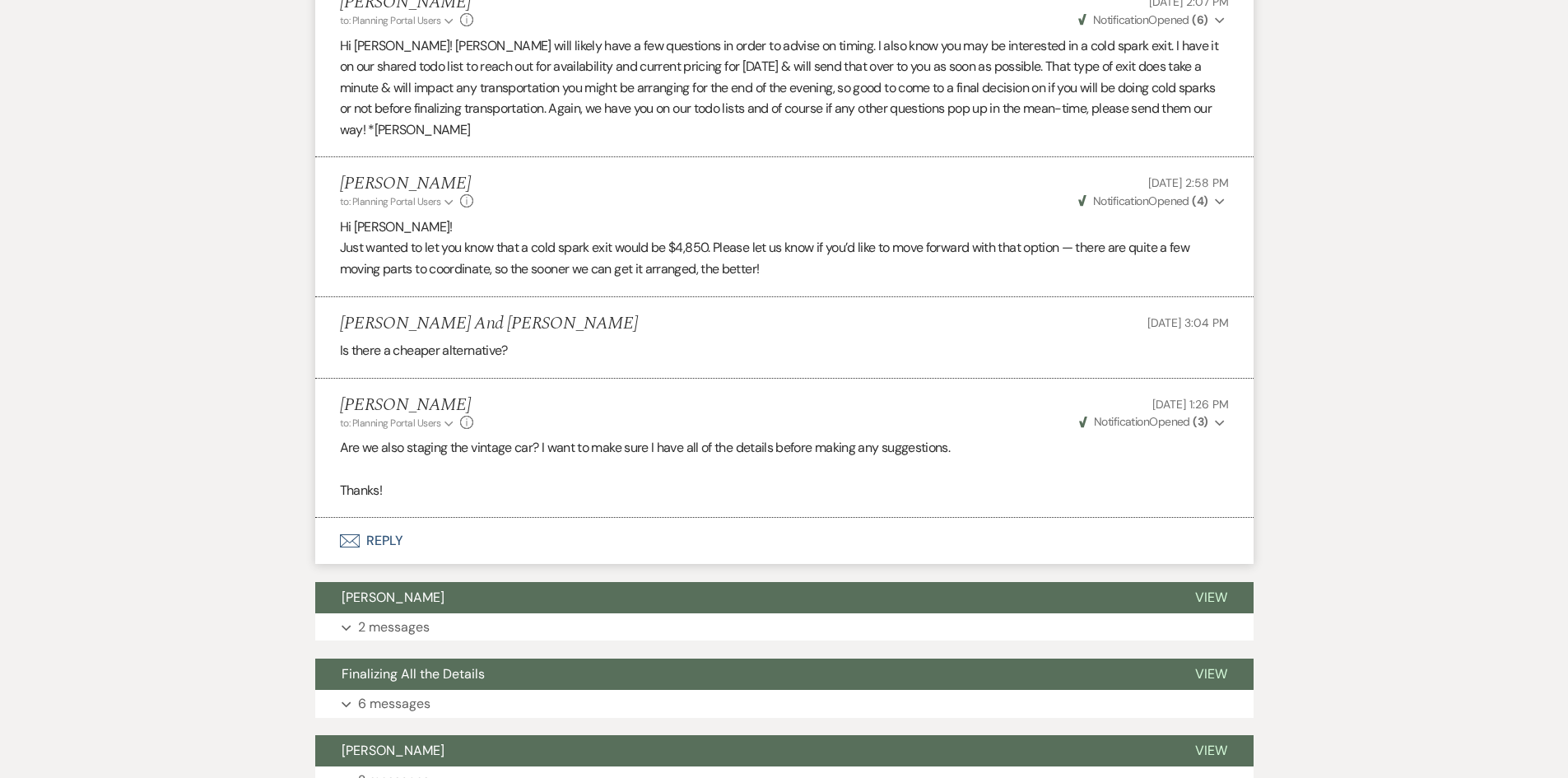
scroll to position [659, 0]
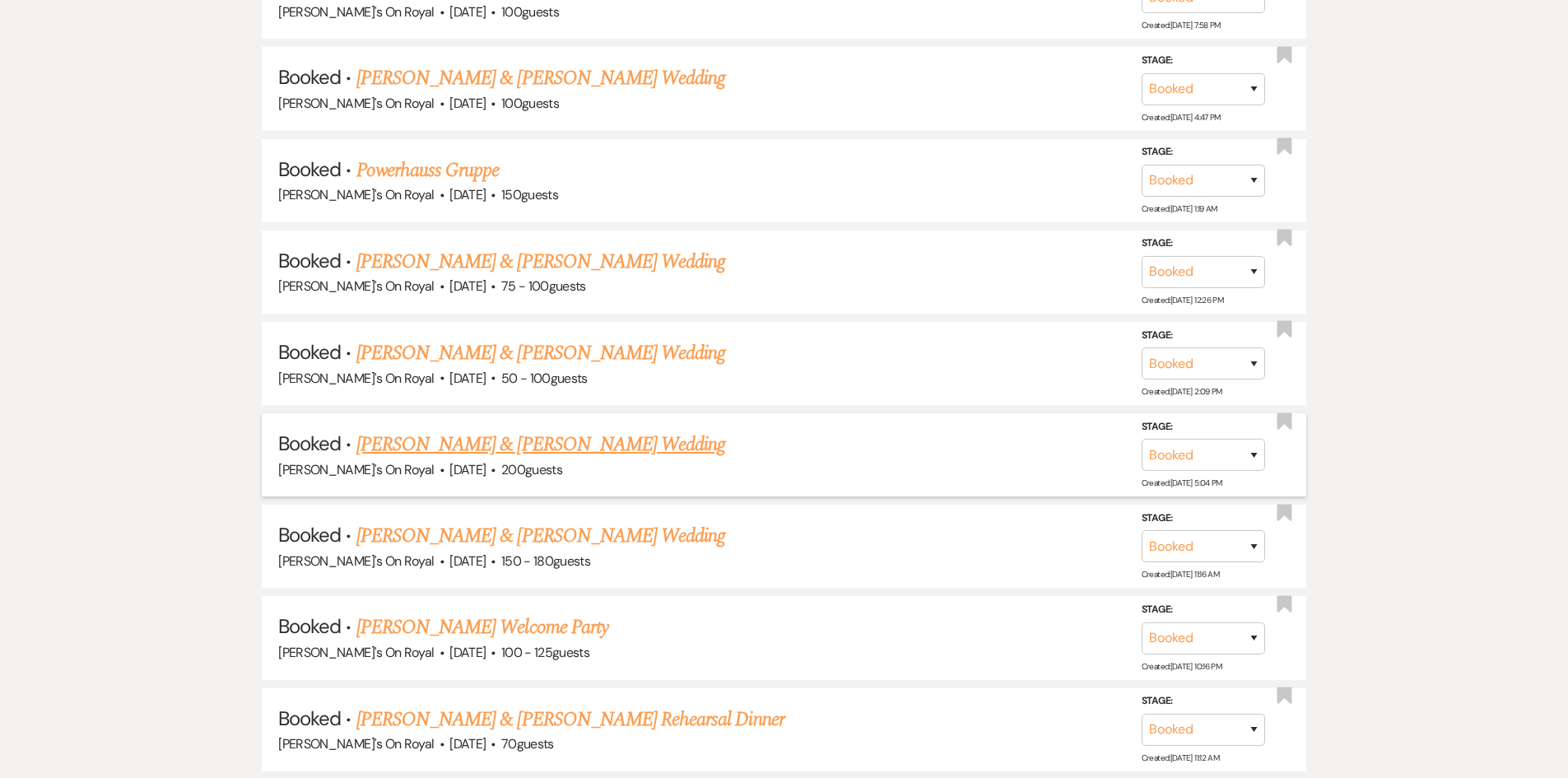
scroll to position [1565, 0]
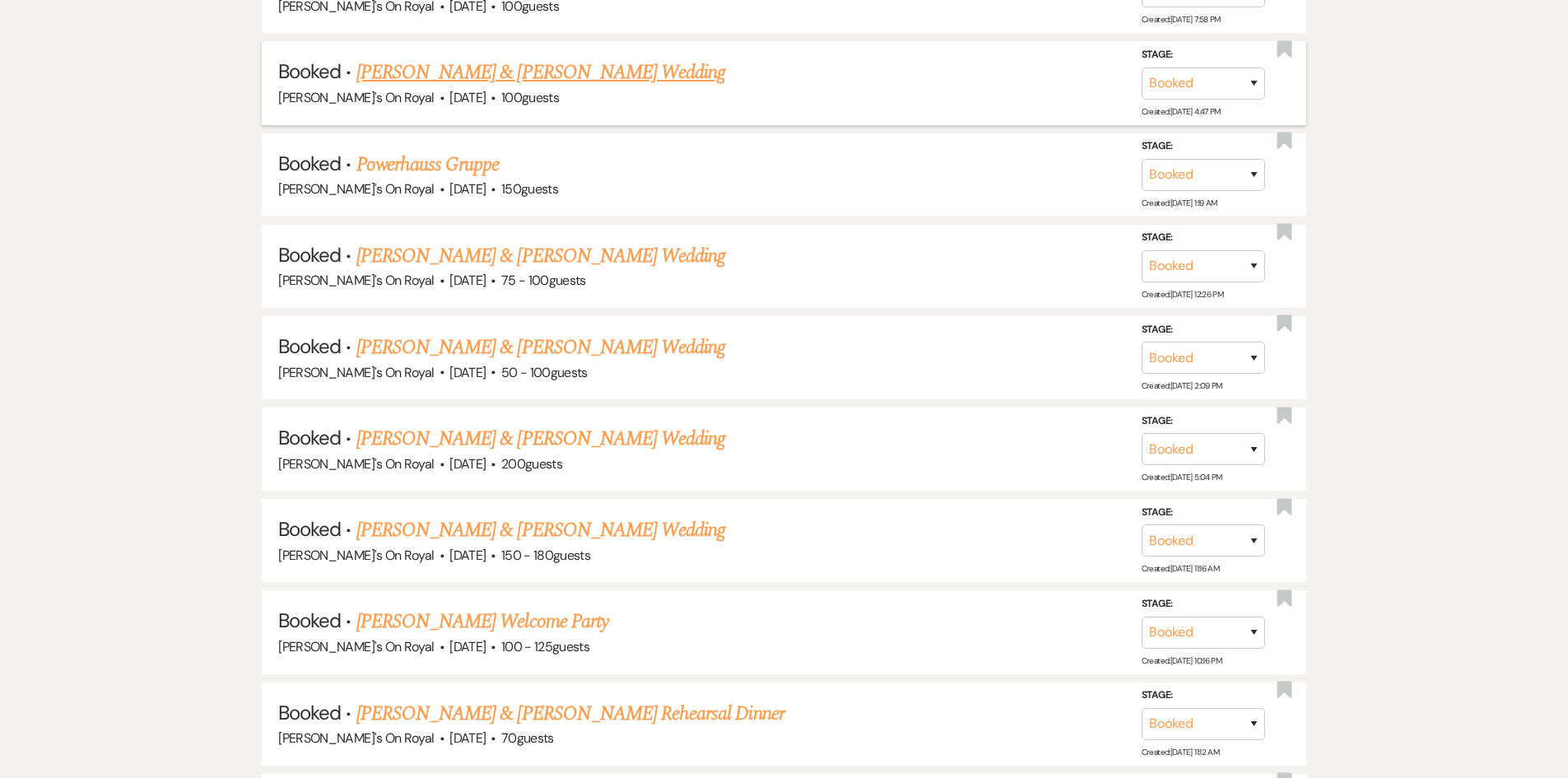
click at [444, 83] on link "[PERSON_NAME] & [PERSON_NAME] Wedding" at bounding box center [541, 72] width 369 height 30
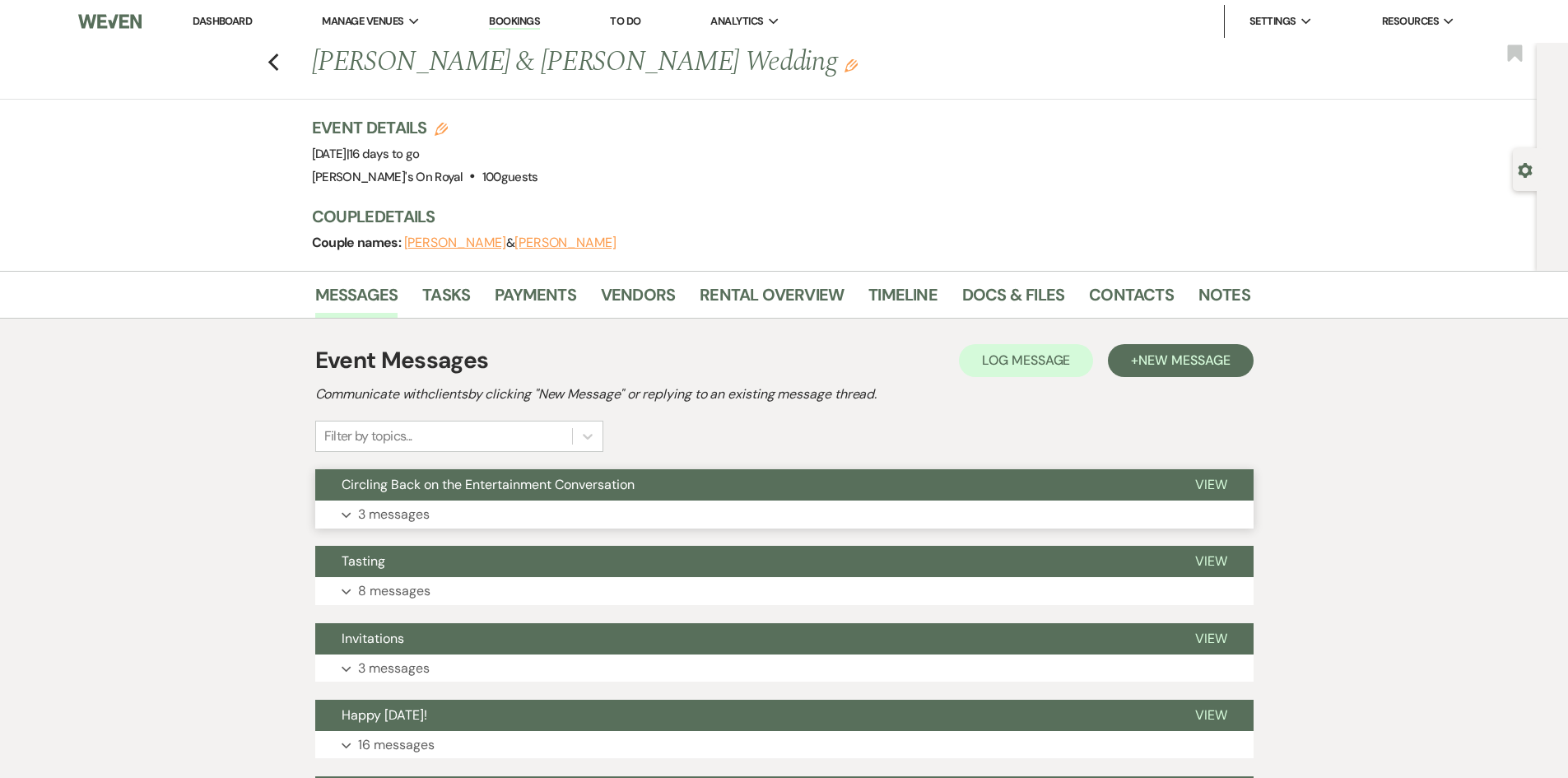
click at [487, 517] on button "Expand 3 messages" at bounding box center [784, 515] width 938 height 28
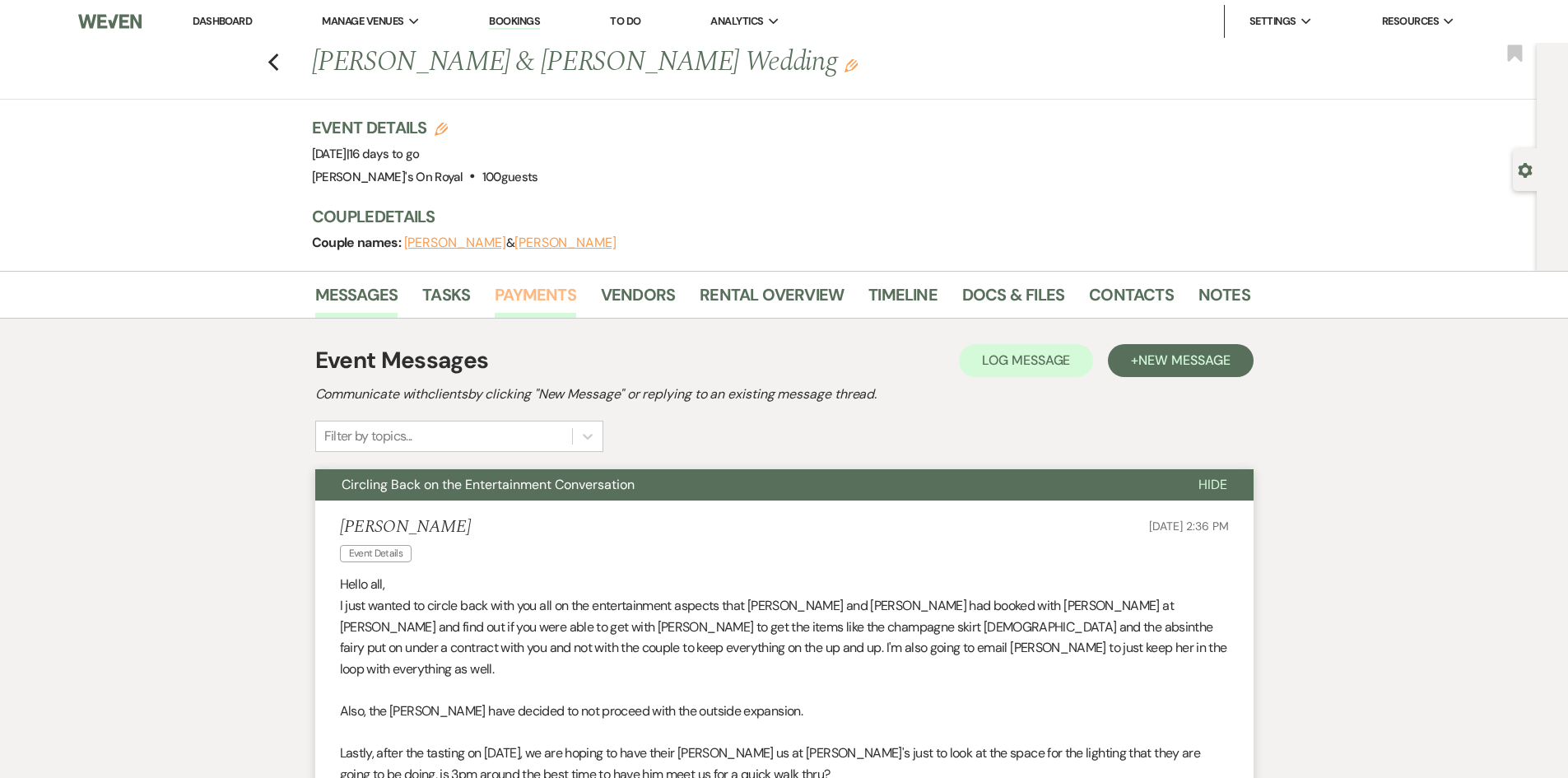
click at [560, 292] on link "Payments" at bounding box center [535, 300] width 82 height 36
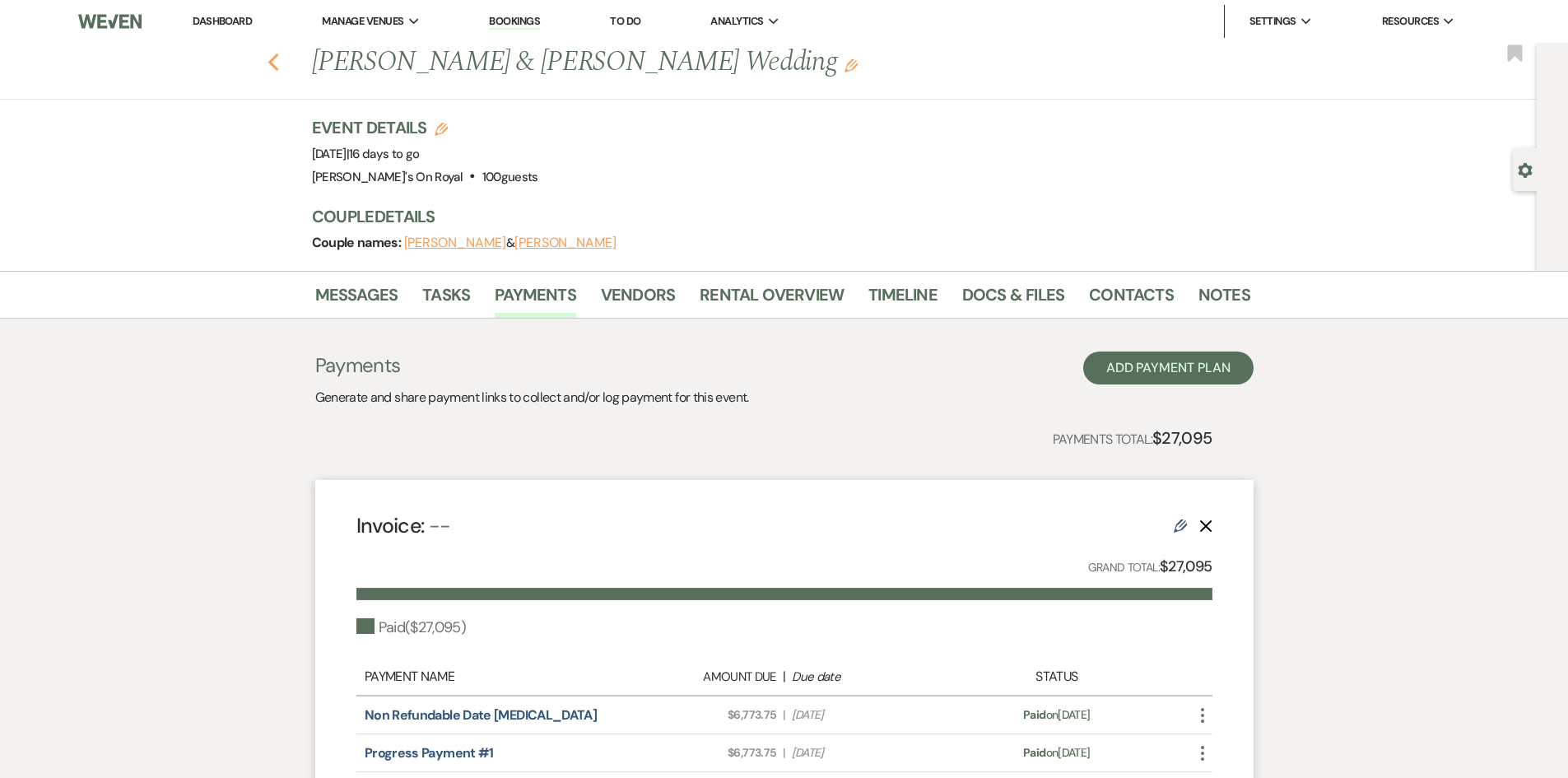
click at [280, 63] on icon "Previous" at bounding box center [273, 62] width 13 height 20
